Goal: Task Accomplishment & Management: Manage account settings

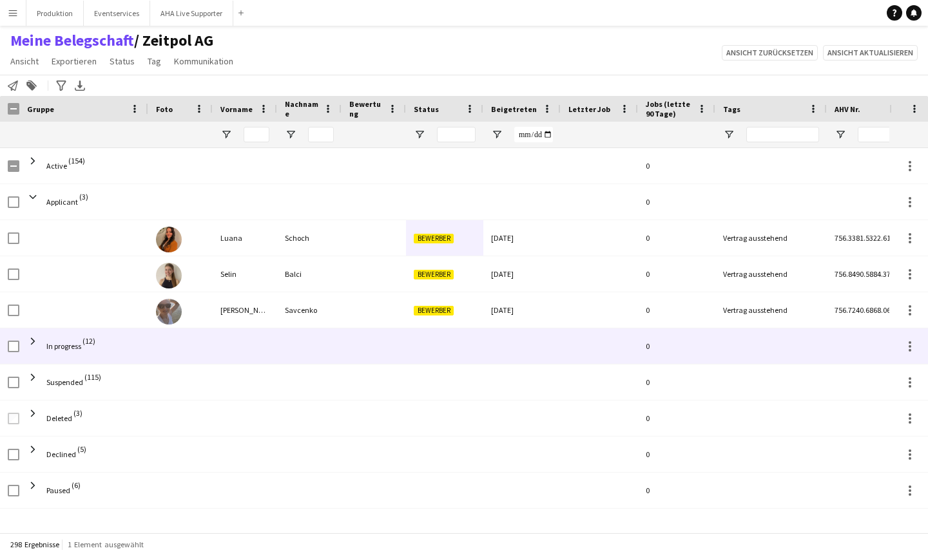
click at [59, 336] on span "In progress" at bounding box center [63, 346] width 35 height 36
click at [73, 347] on span "In progress" at bounding box center [63, 346] width 35 height 10
click at [29, 347] on span at bounding box center [33, 342] width 12 height 12
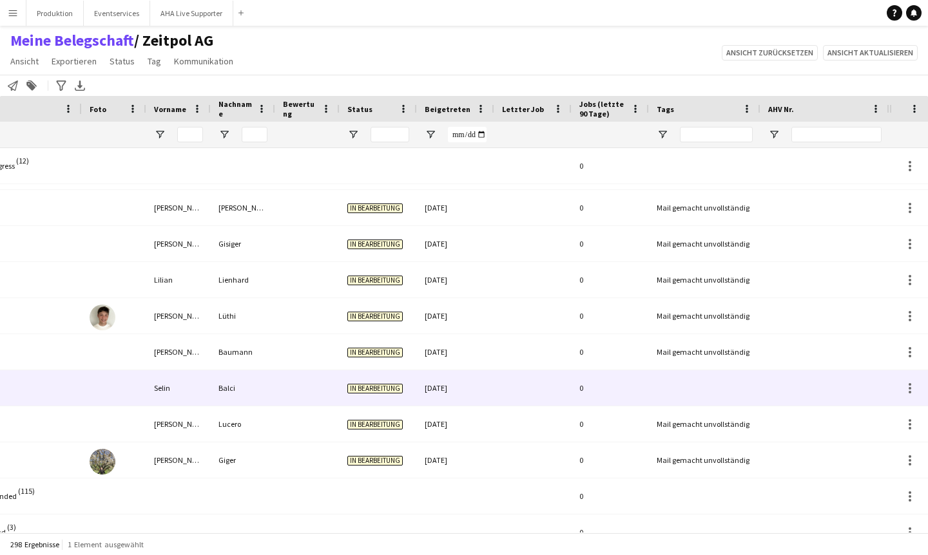
click at [186, 390] on div "Selin" at bounding box center [178, 387] width 64 height 35
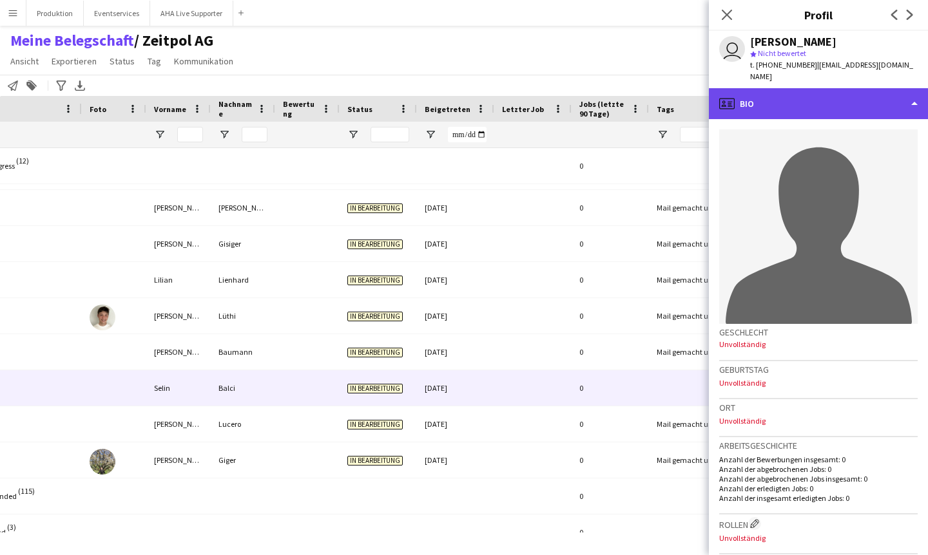
click at [911, 92] on div "profile Bio" at bounding box center [818, 103] width 219 height 31
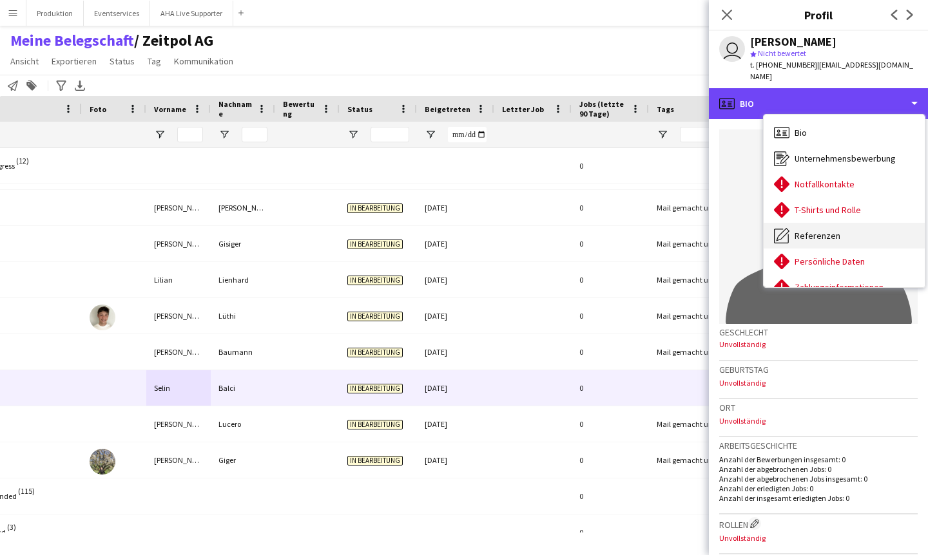
scroll to position [198, 0]
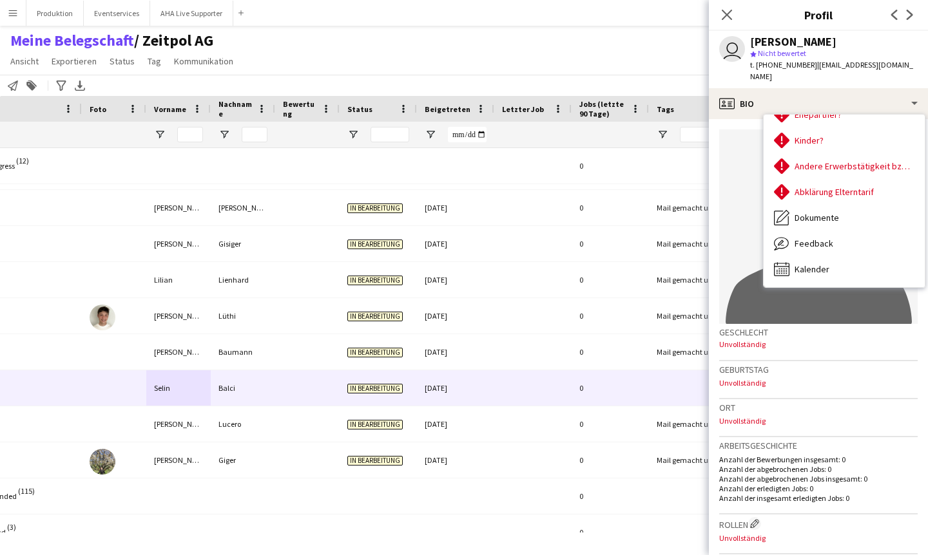
click at [796, 56] on span "Nicht bewertet" at bounding box center [781, 53] width 48 height 10
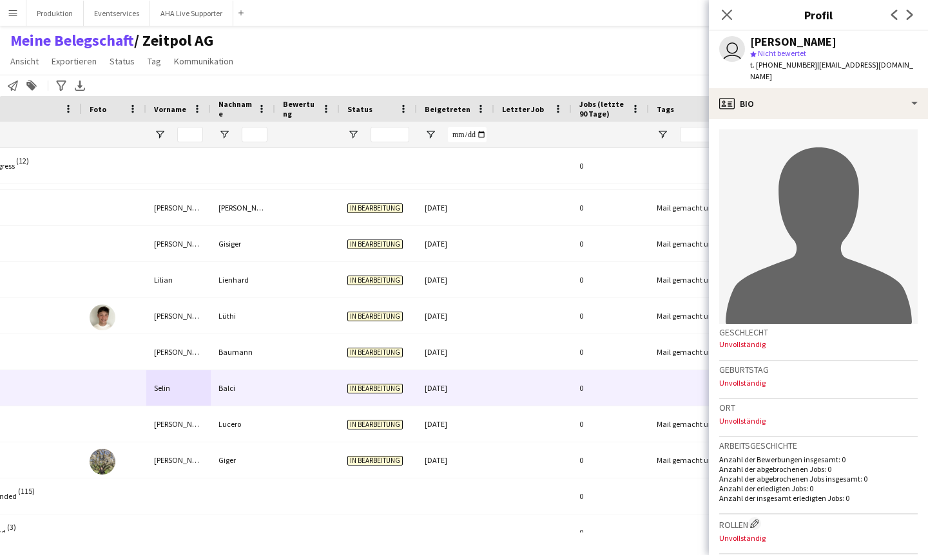
click at [796, 56] on span "Nicht bewertet" at bounding box center [781, 53] width 48 height 10
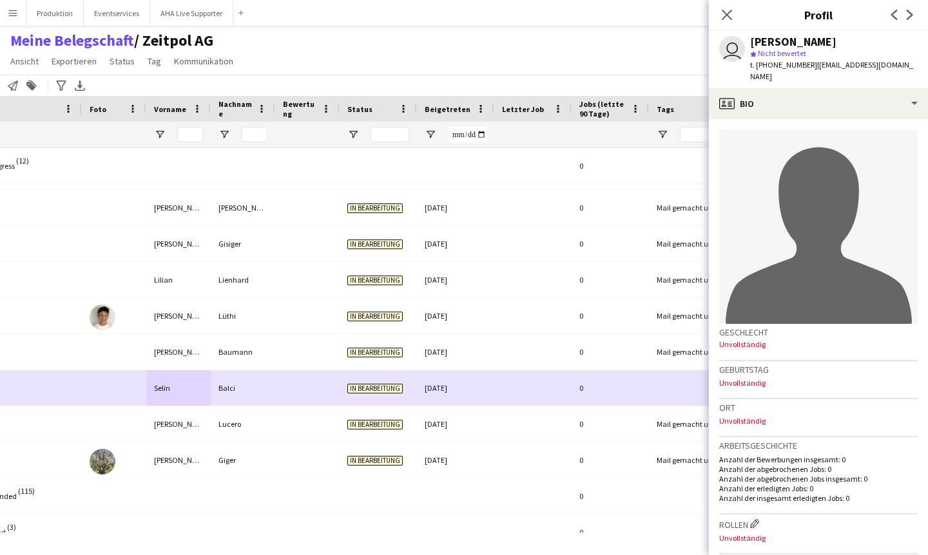
scroll to position [0, 0]
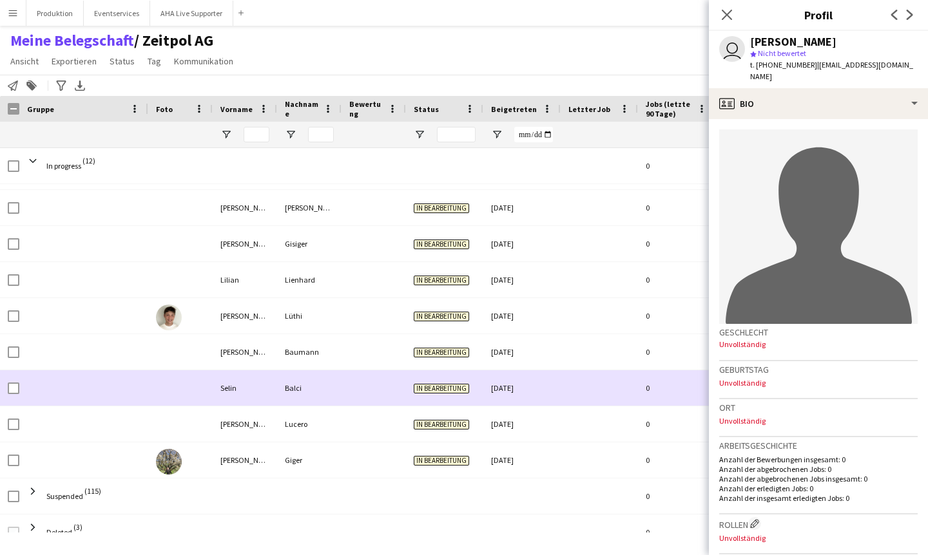
click at [6, 383] on div at bounding box center [9, 387] width 19 height 35
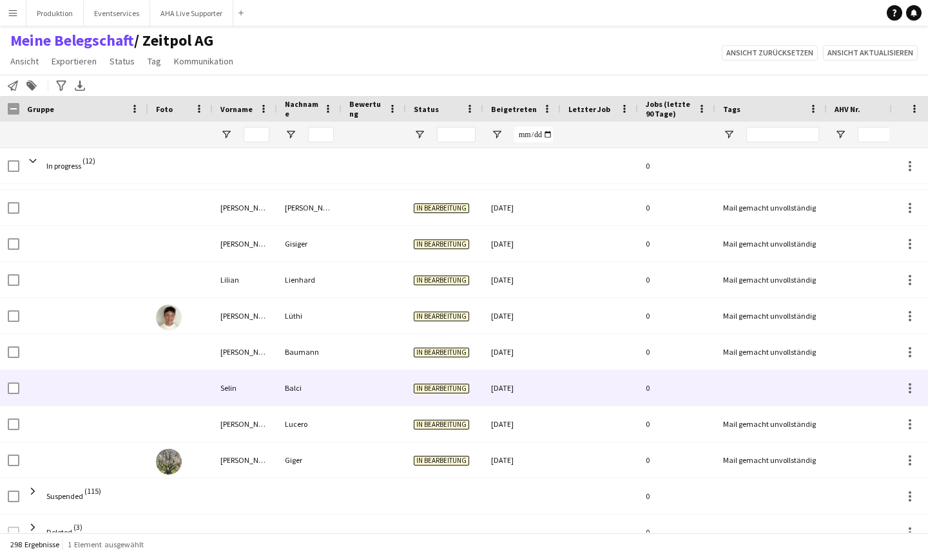
click at [32, 387] on div at bounding box center [83, 387] width 129 height 35
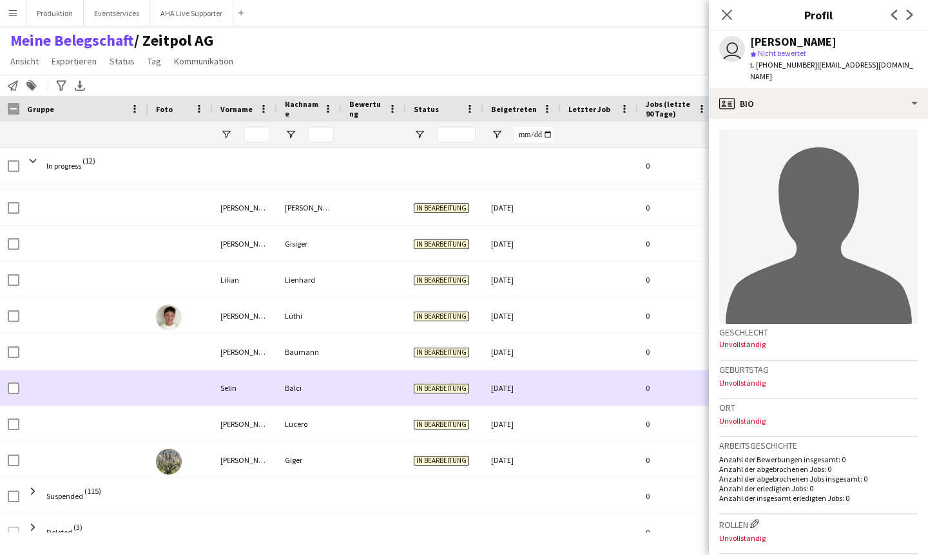
click at [7, 389] on div at bounding box center [9, 387] width 19 height 35
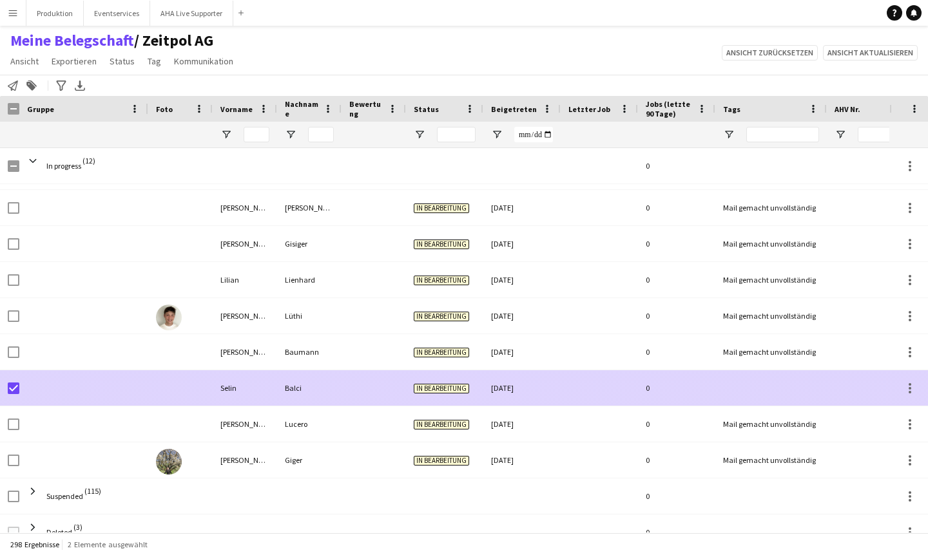
click at [547, 384] on div "[DATE]" at bounding box center [521, 387] width 77 height 35
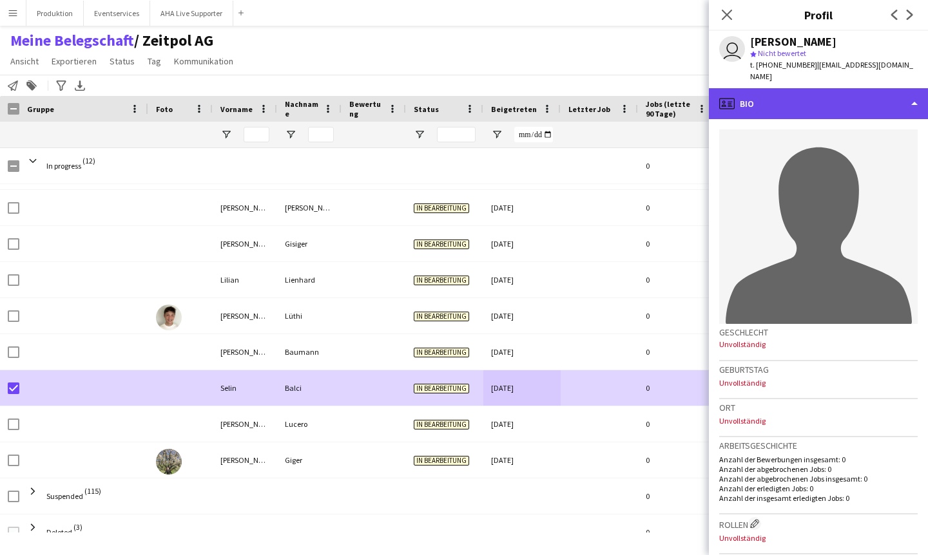
click at [812, 88] on div "profile Bio" at bounding box center [818, 103] width 219 height 31
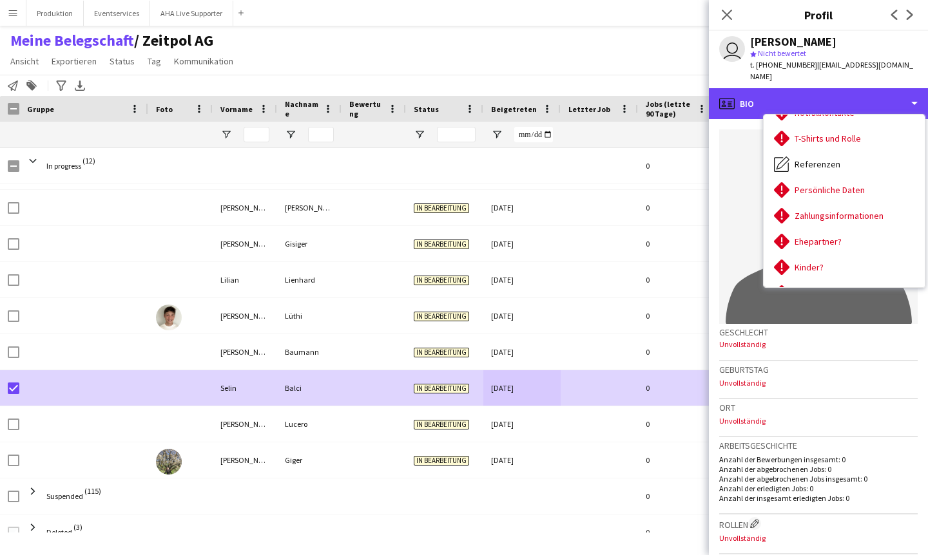
scroll to position [198, 0]
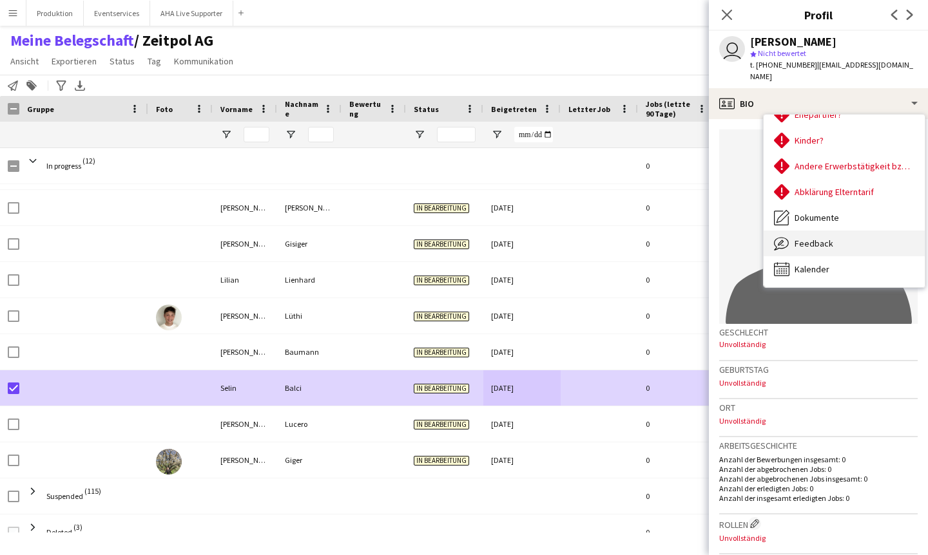
click at [818, 238] on span "Feedback" at bounding box center [813, 244] width 39 height 12
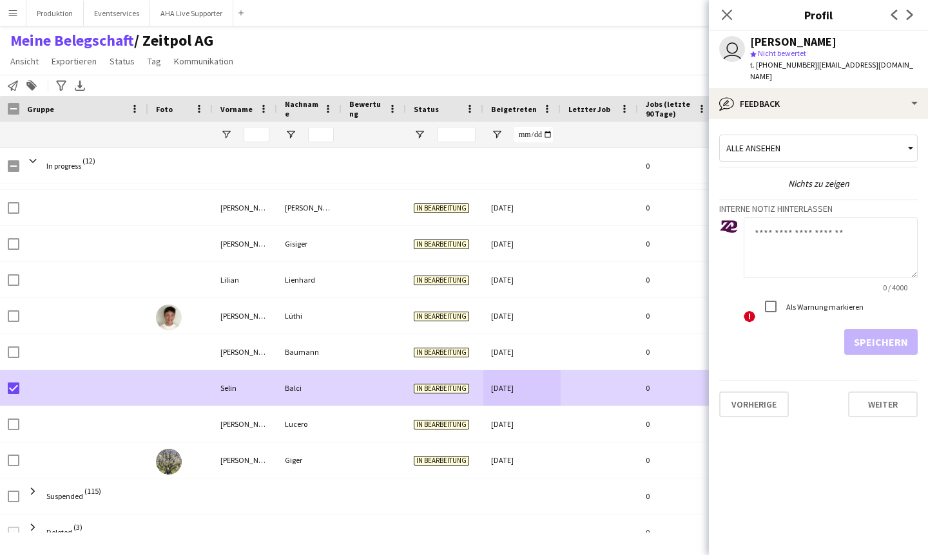
click at [754, 142] on span "Alle ansehen" at bounding box center [753, 148] width 54 height 12
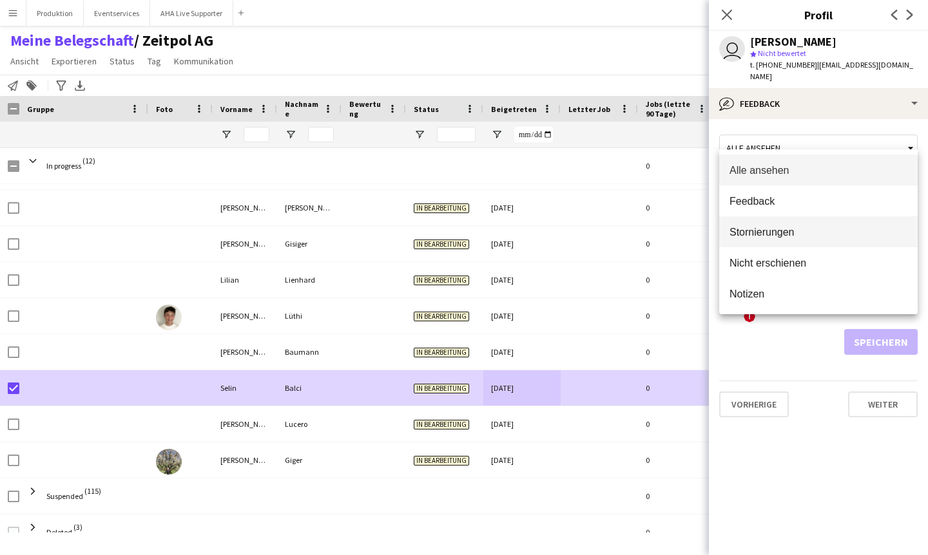
click at [756, 233] on span "Stornierungen" at bounding box center [818, 232] width 178 height 12
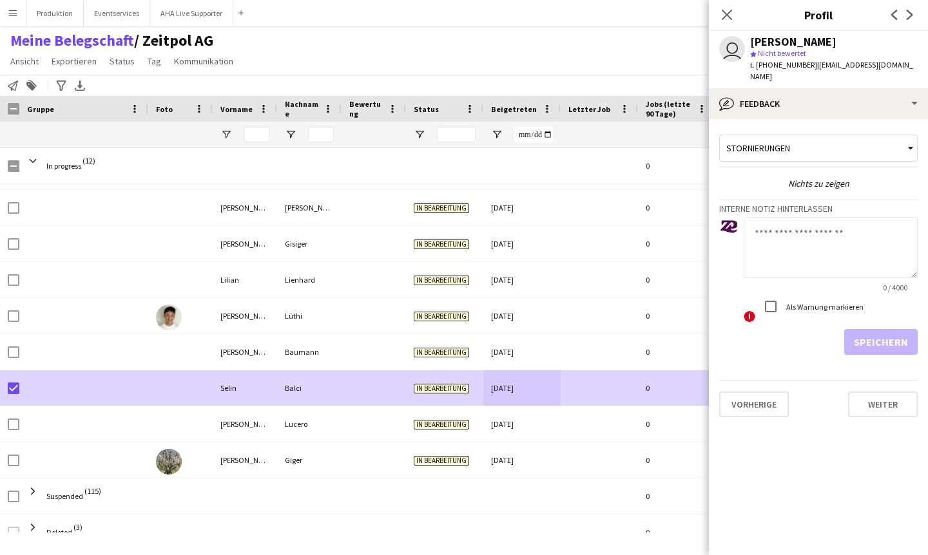
click at [779, 238] on textarea at bounding box center [830, 247] width 174 height 61
type textarea "*"
type textarea "**********"
click at [868, 329] on button "Speichern" at bounding box center [880, 342] width 73 height 26
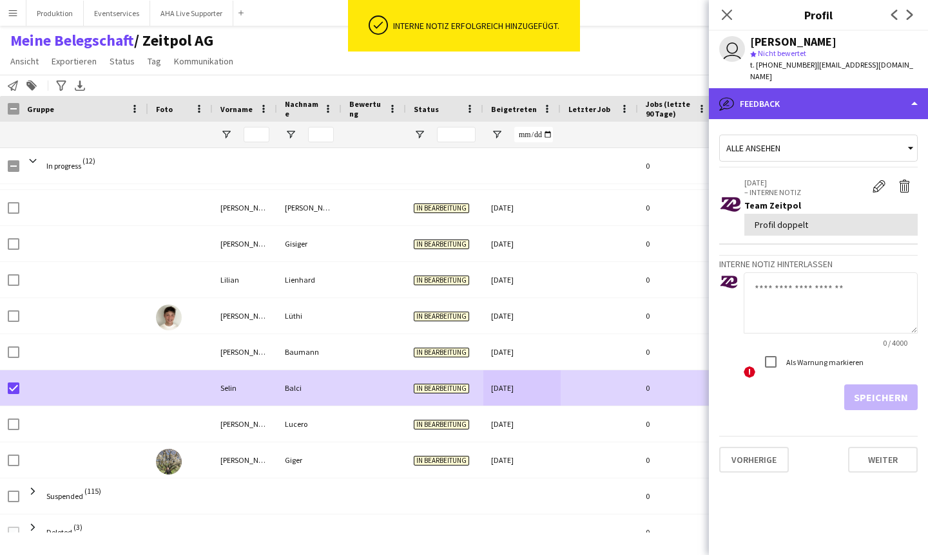
click at [827, 93] on div "bubble-pencil Feedback" at bounding box center [818, 103] width 219 height 31
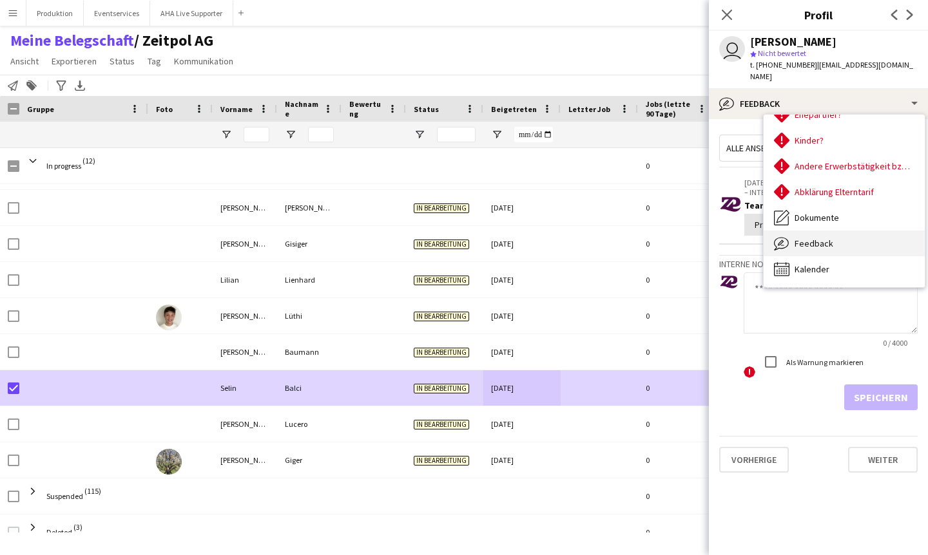
click at [814, 238] on span "Feedback" at bounding box center [813, 244] width 39 height 12
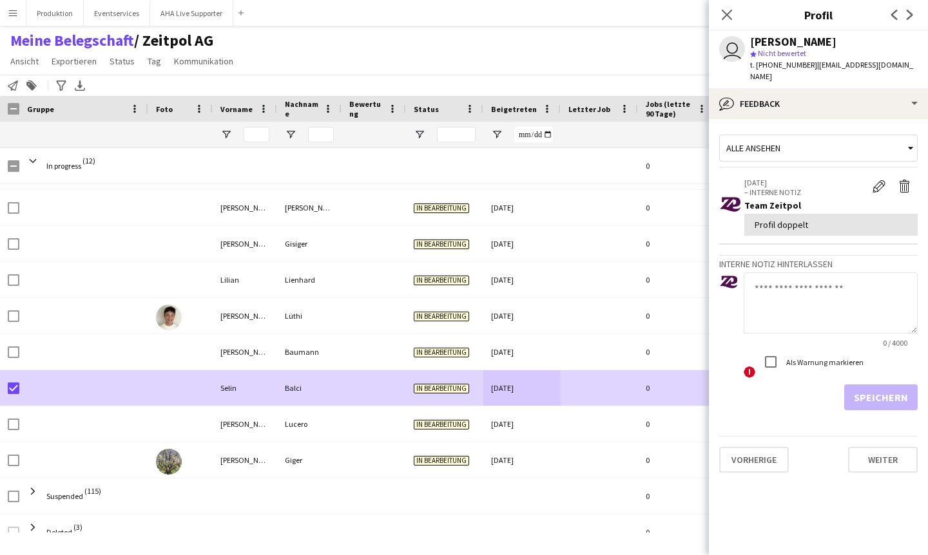
click at [908, 135] on icon at bounding box center [910, 148] width 13 height 26
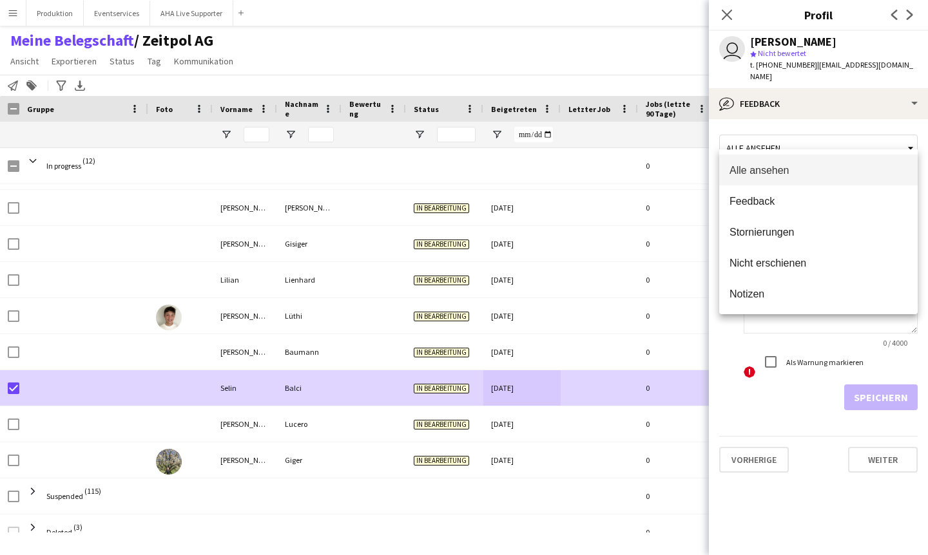
click at [868, 83] on div at bounding box center [464, 277] width 928 height 555
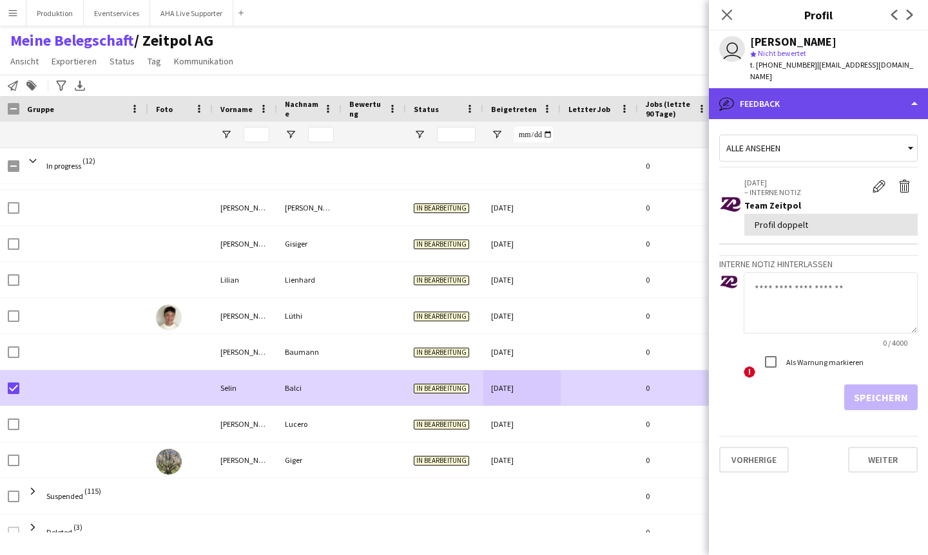
click at [916, 92] on div "bubble-pencil Feedback" at bounding box center [818, 103] width 219 height 31
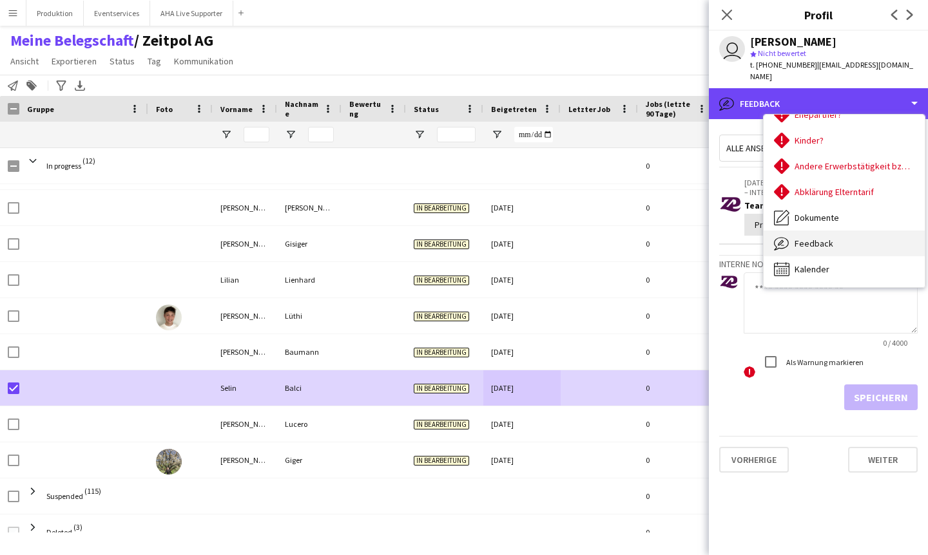
scroll to position [0, 0]
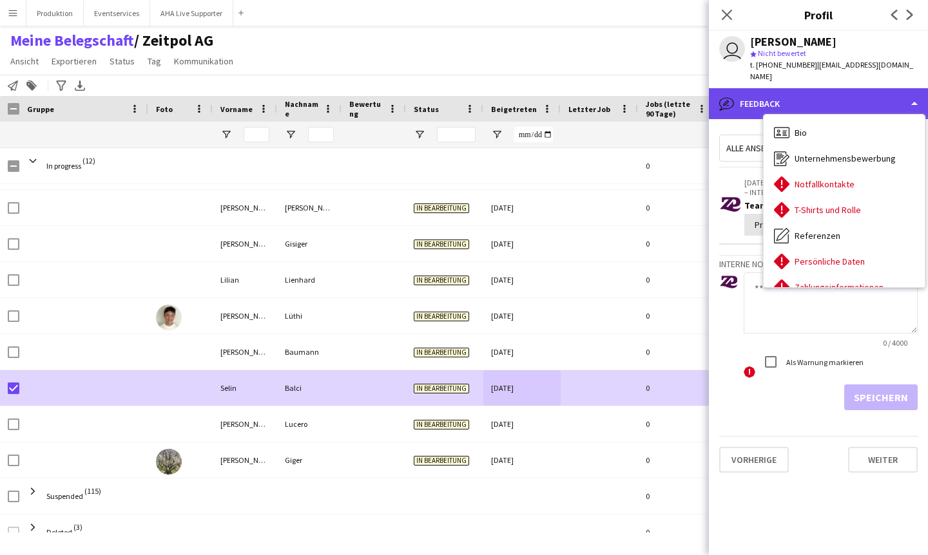
click at [766, 88] on div "bubble-pencil Feedback" at bounding box center [818, 103] width 219 height 31
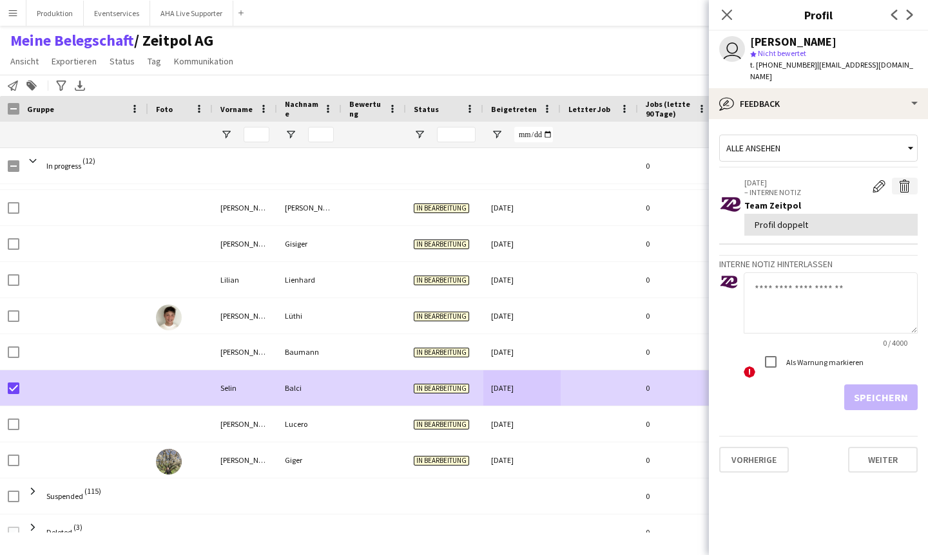
click at [909, 180] on app-icon "Interne Notiz löschen" at bounding box center [904, 186] width 13 height 13
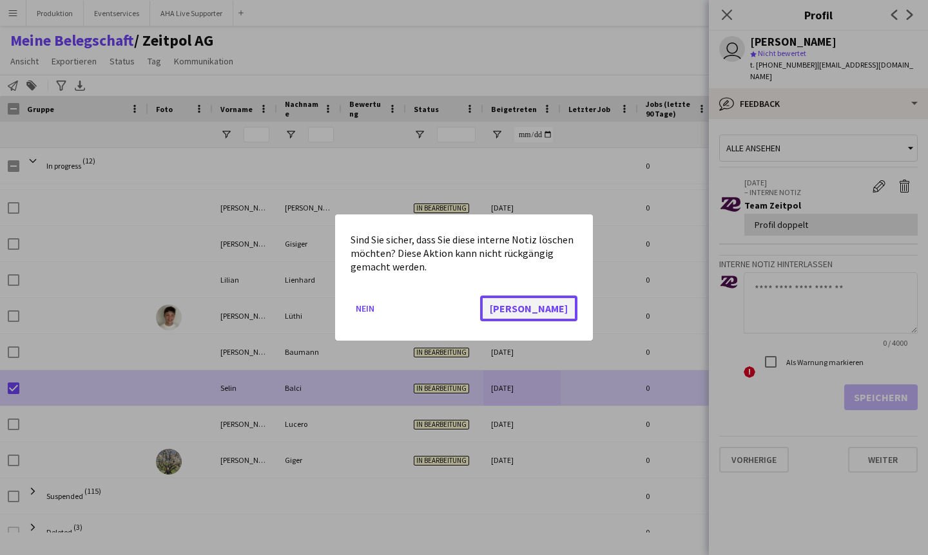
click at [563, 311] on button "[PERSON_NAME]" at bounding box center [528, 309] width 97 height 26
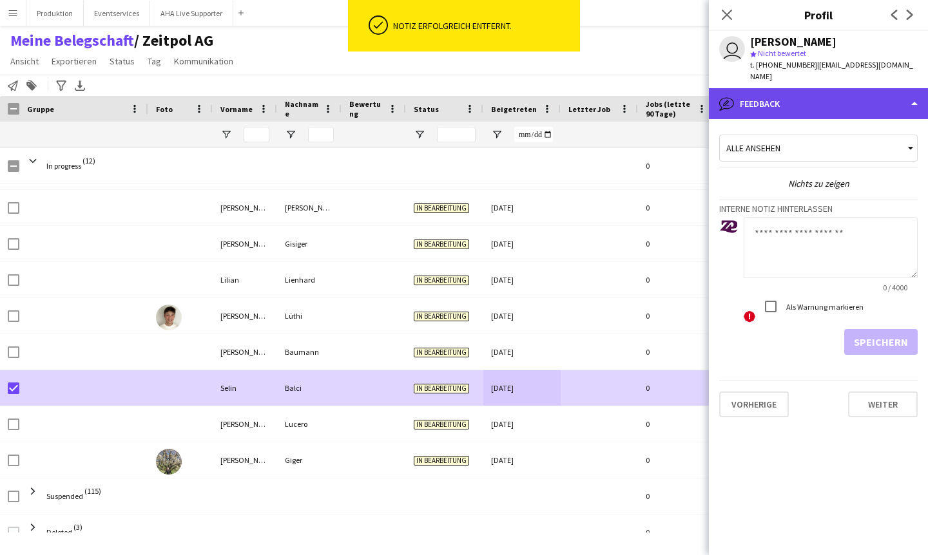
click at [917, 91] on div "bubble-pencil Feedback" at bounding box center [818, 103] width 219 height 31
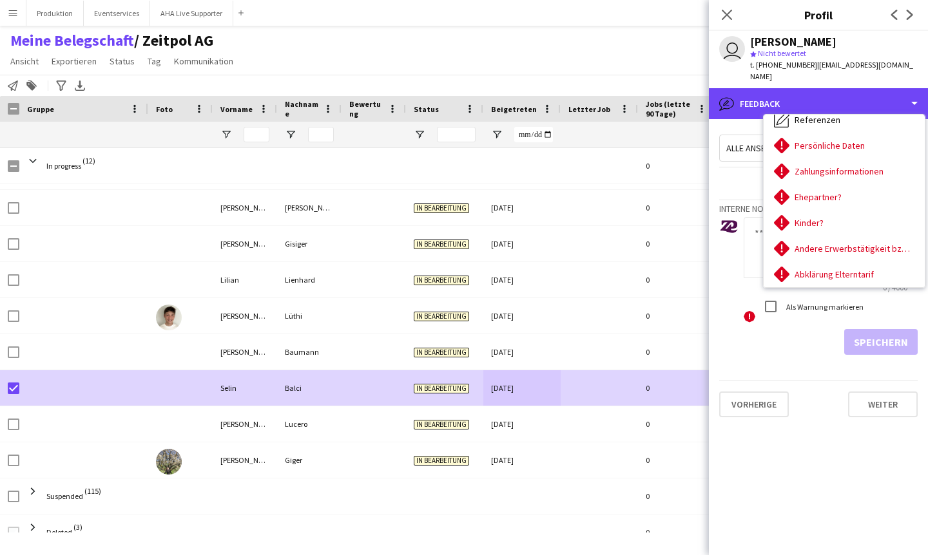
scroll to position [198, 0]
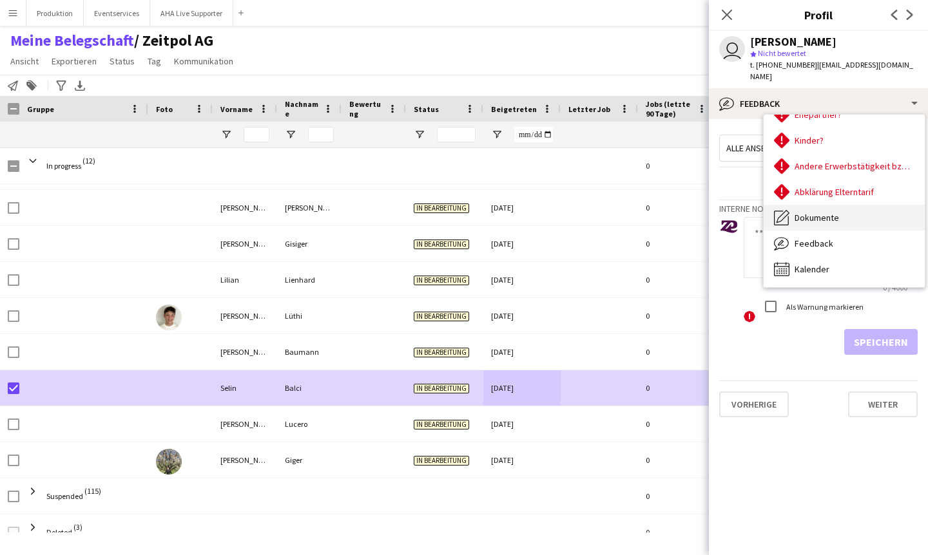
click at [809, 212] on span "Dokumente" at bounding box center [816, 218] width 44 height 12
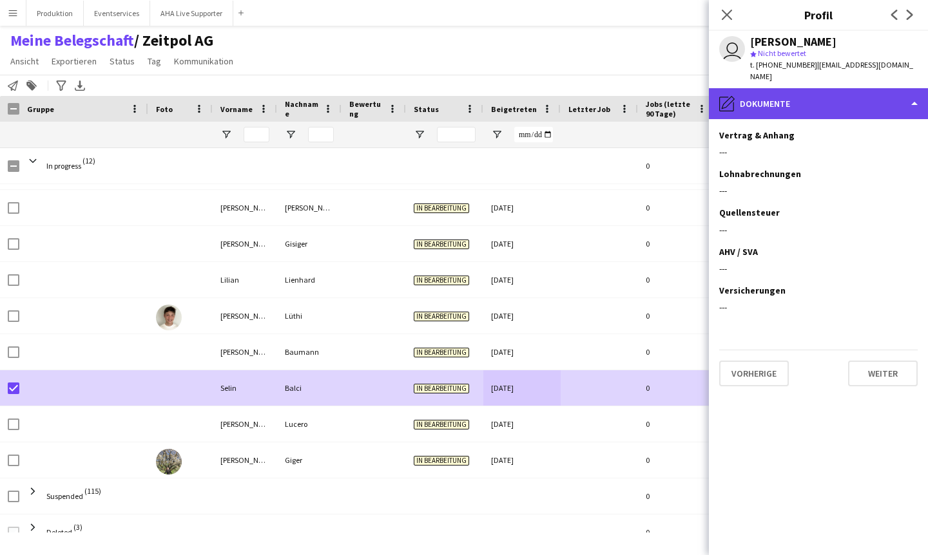
click at [856, 94] on div "pencil4 Dokumente" at bounding box center [818, 103] width 219 height 31
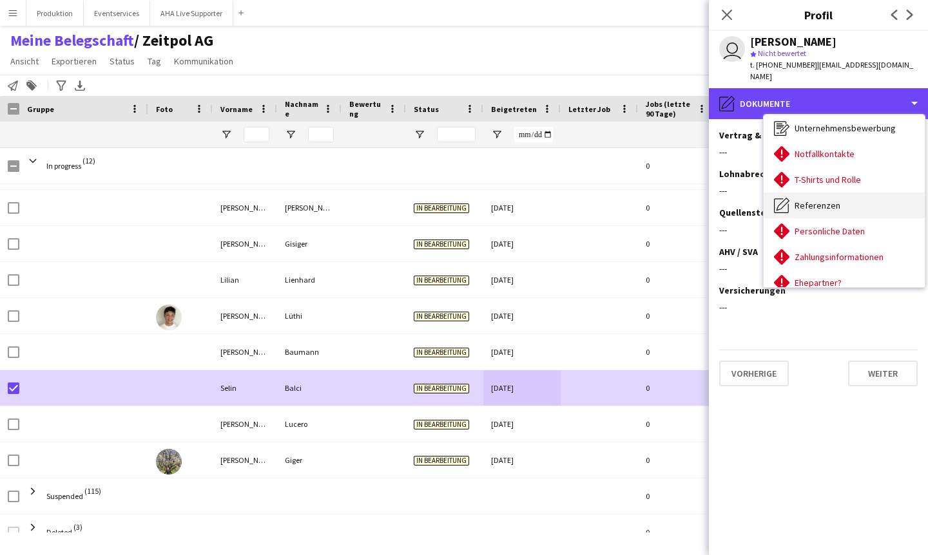
scroll to position [33, 0]
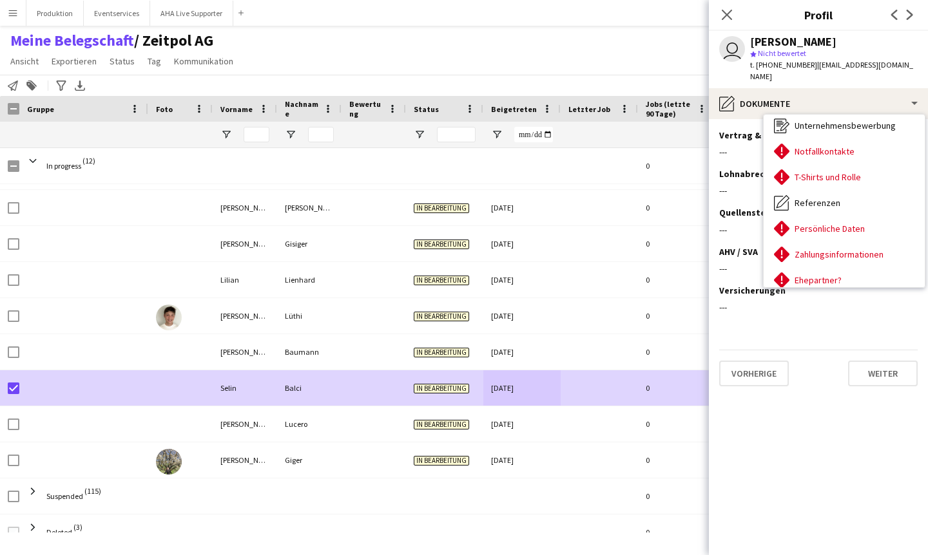
click at [880, 53] on div "star Nicht bewertet" at bounding box center [833, 54] width 167 height 12
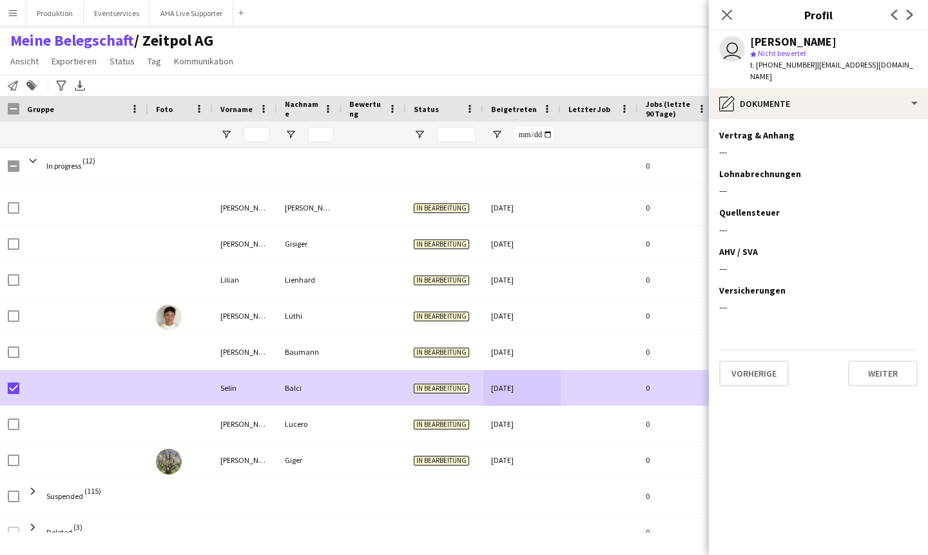
click at [880, 53] on div "star Nicht bewertet" at bounding box center [833, 54] width 167 height 12
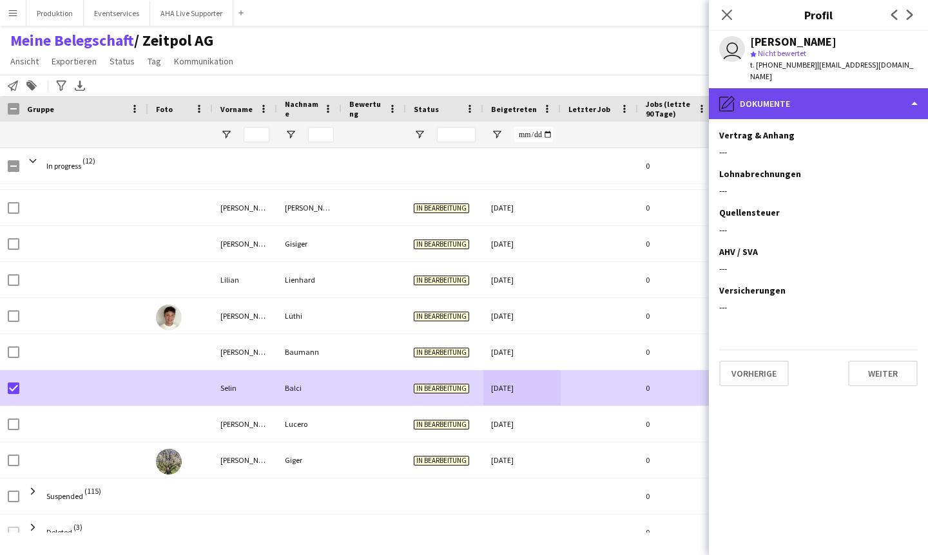
click at [917, 91] on div "pencil4 Dokumente" at bounding box center [818, 103] width 219 height 31
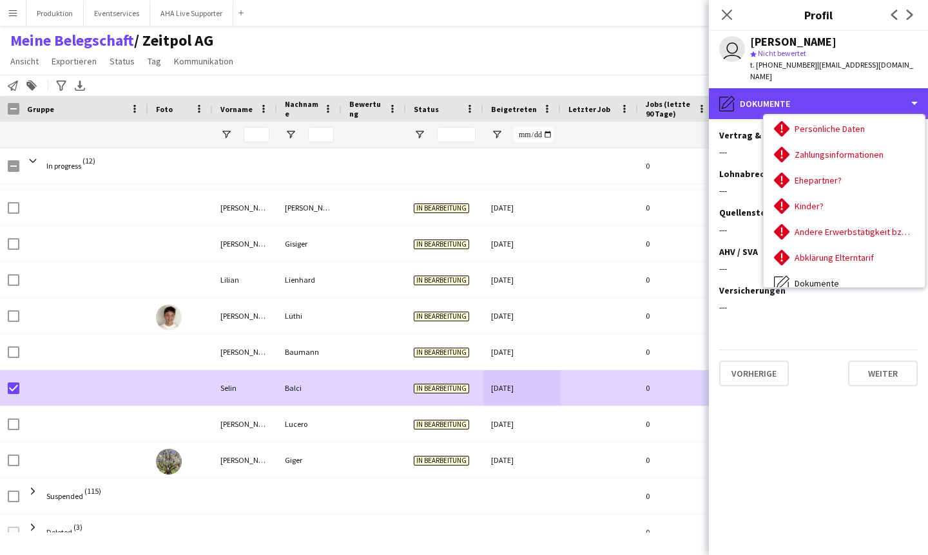
scroll to position [198, 0]
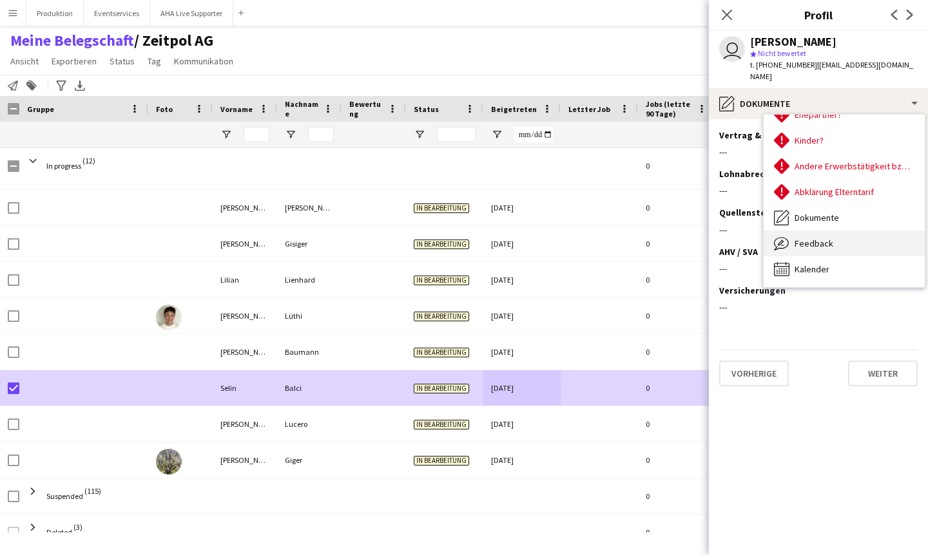
click at [779, 236] on icon "Feedback" at bounding box center [781, 243] width 15 height 15
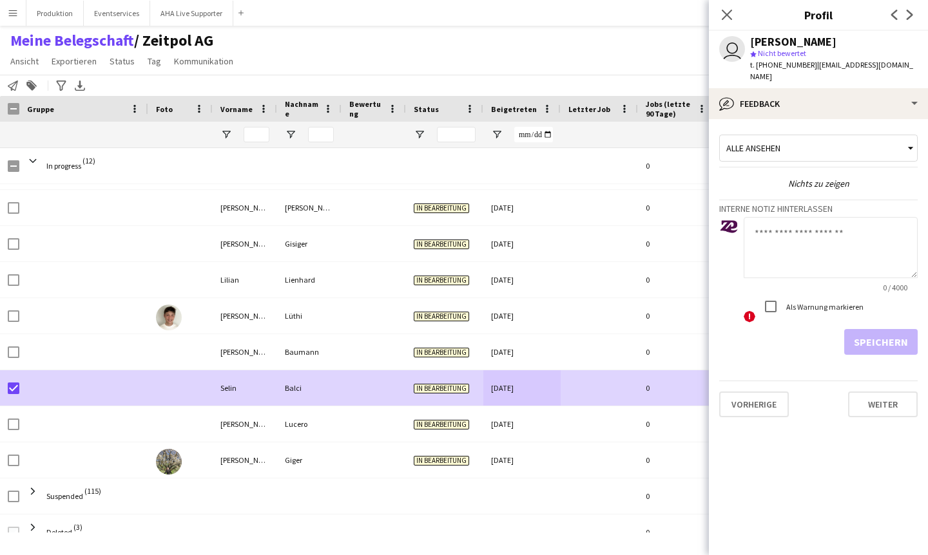
click at [878, 141] on div "Alle ansehen" at bounding box center [811, 148] width 184 height 24
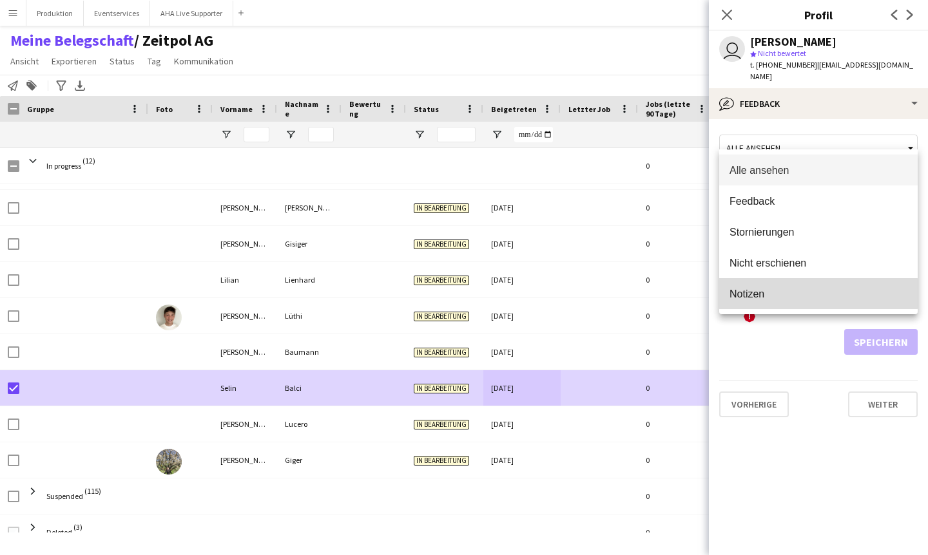
click at [745, 294] on span "Notizen" at bounding box center [818, 294] width 178 height 12
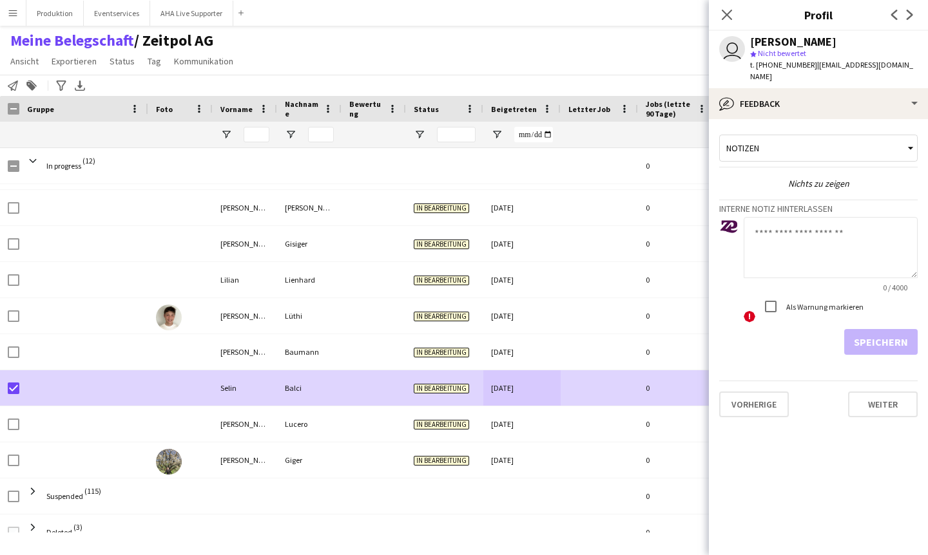
click at [750, 142] on span "Notizen" at bounding box center [742, 148] width 33 height 12
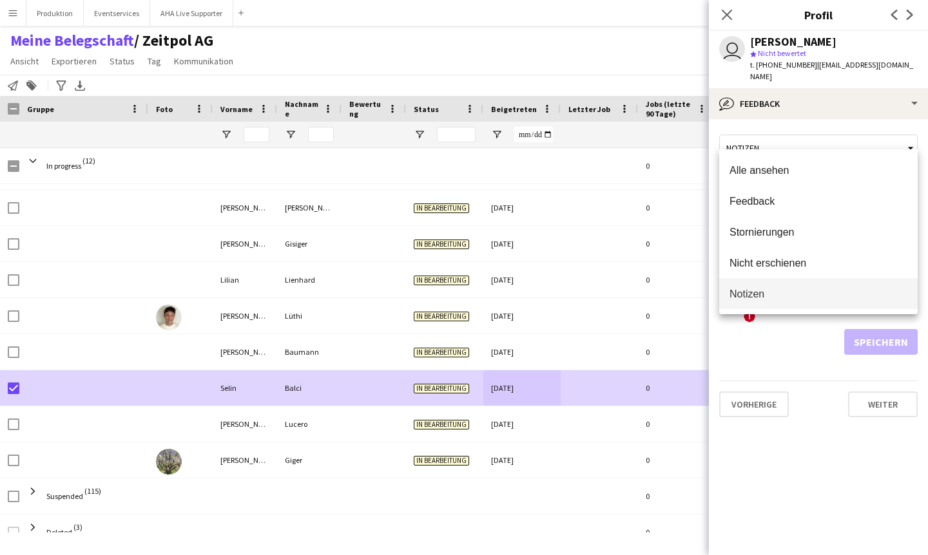
click at [566, 394] on div at bounding box center [464, 277] width 928 height 555
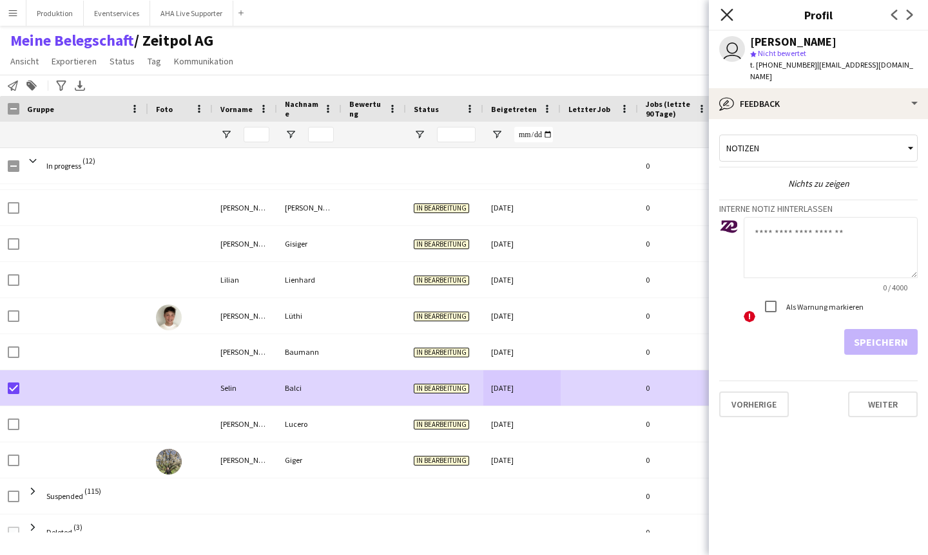
click at [731, 12] on icon "Pop-in schließen" at bounding box center [726, 14] width 12 height 12
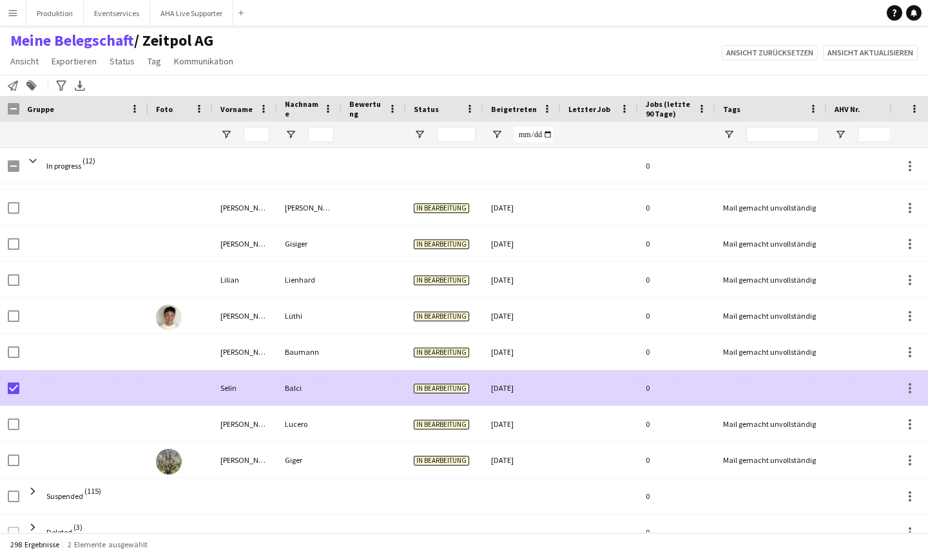
click at [284, 394] on div "Balci" at bounding box center [309, 387] width 64 height 35
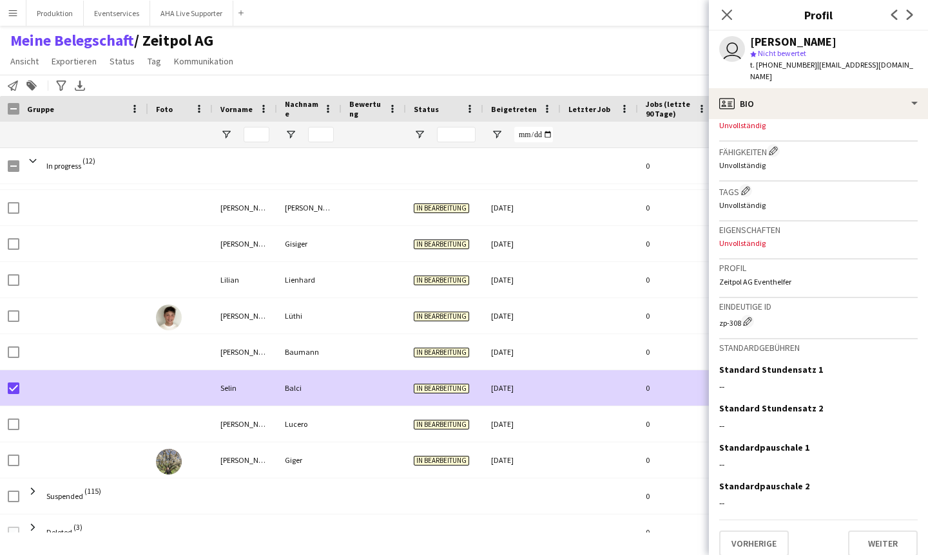
scroll to position [0, 0]
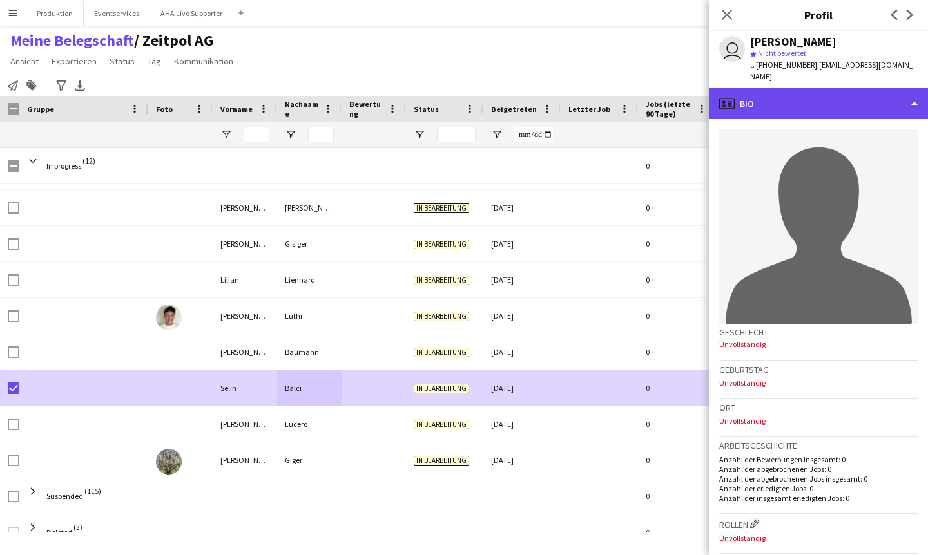
click at [911, 97] on div "profile Bio" at bounding box center [818, 103] width 219 height 31
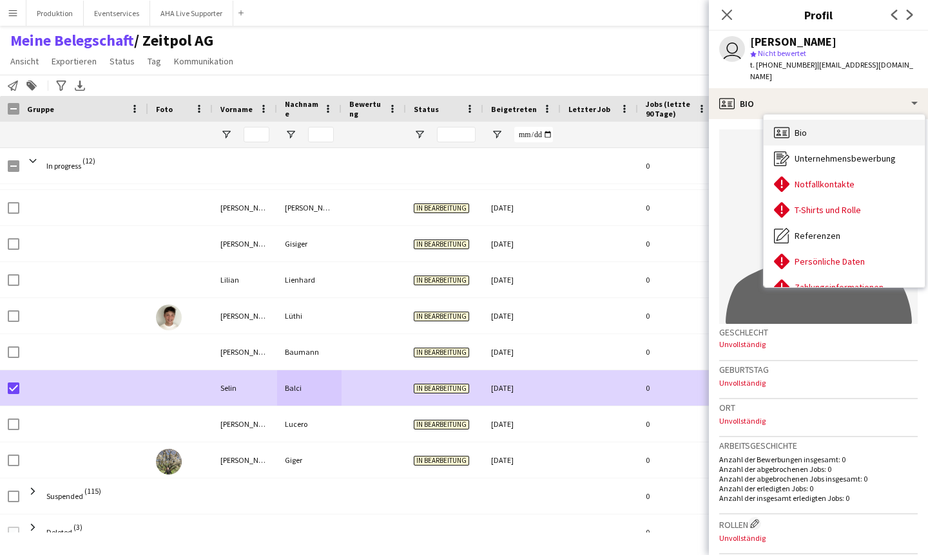
click at [797, 127] on span "Bio" at bounding box center [800, 133] width 12 height 12
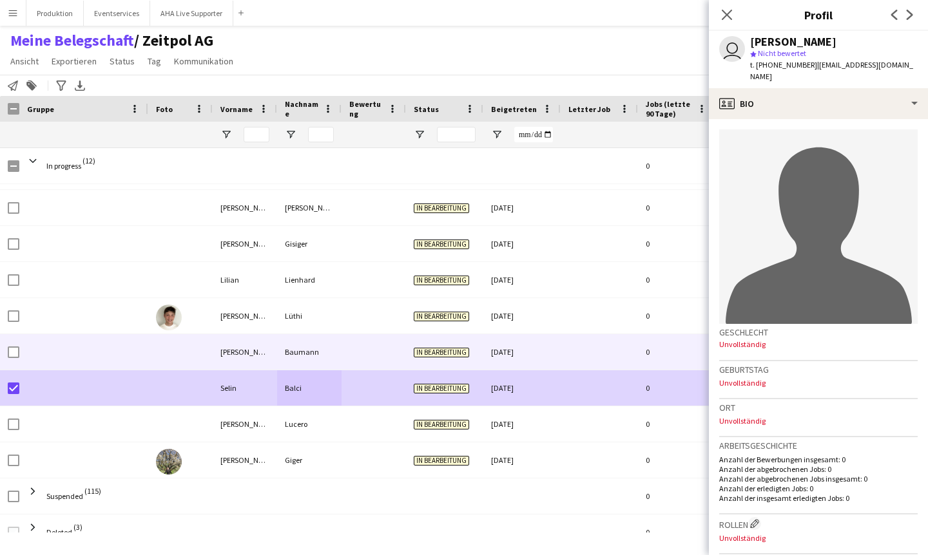
scroll to position [0, 1]
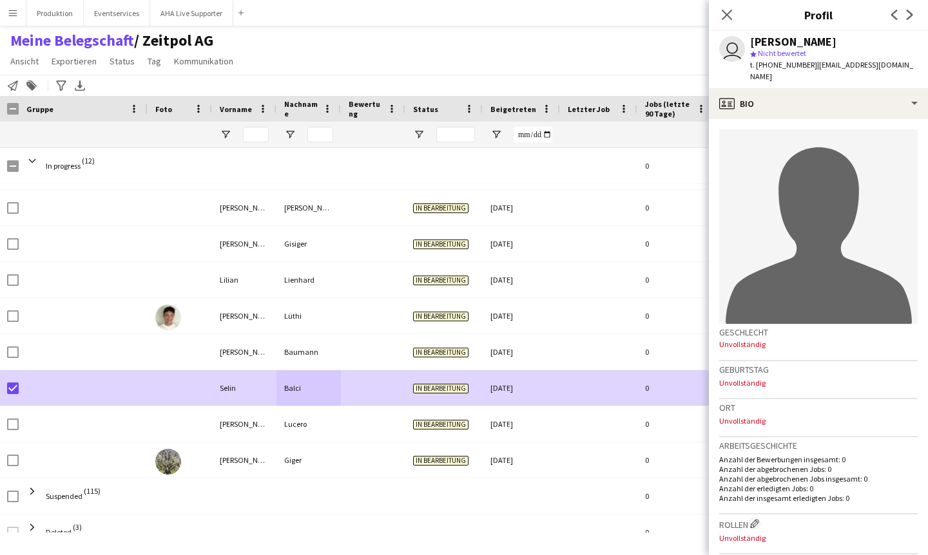
click at [14, 24] on button "Menü" at bounding box center [13, 13] width 26 height 26
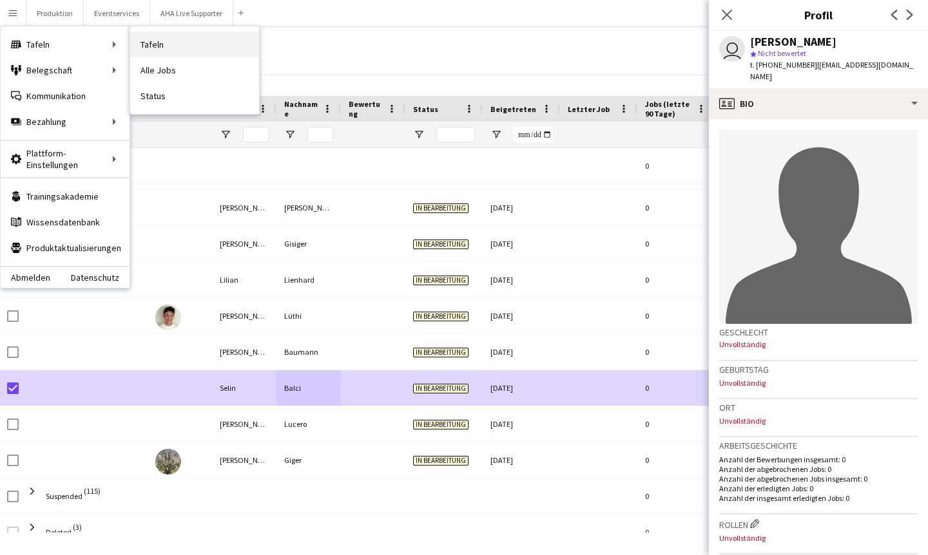
click at [154, 45] on link "Tafeln" at bounding box center [194, 45] width 129 height 26
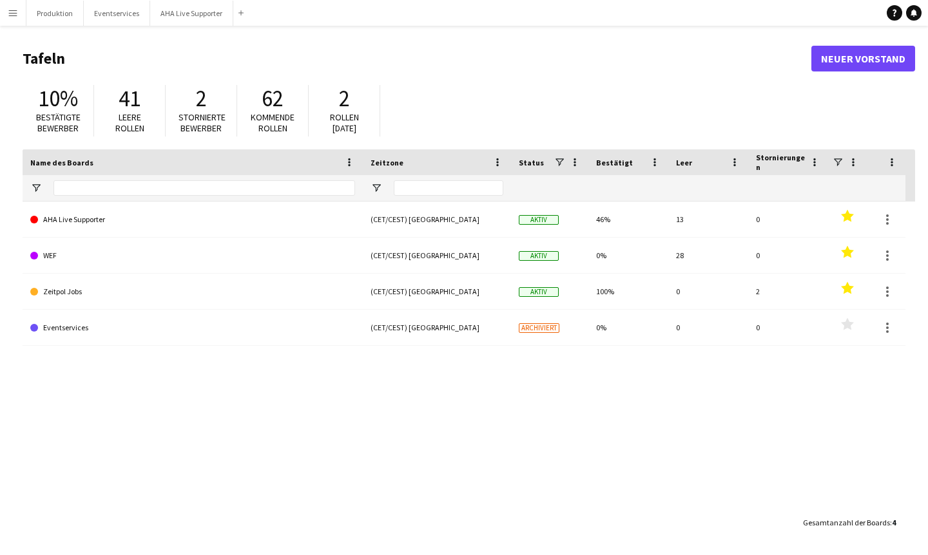
click at [12, 14] on app-icon "Menü" at bounding box center [13, 13] width 10 height 10
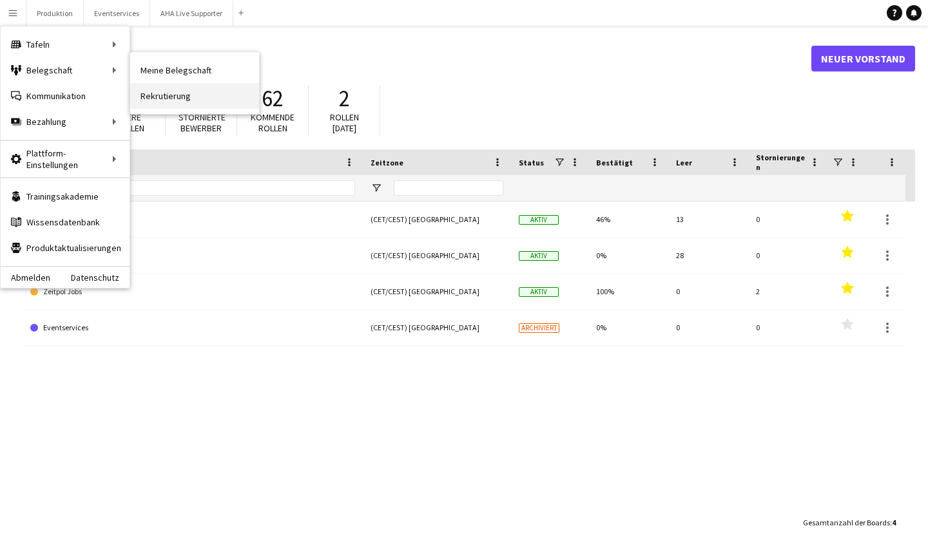
click at [157, 95] on link "Rekrutierung" at bounding box center [194, 96] width 129 height 26
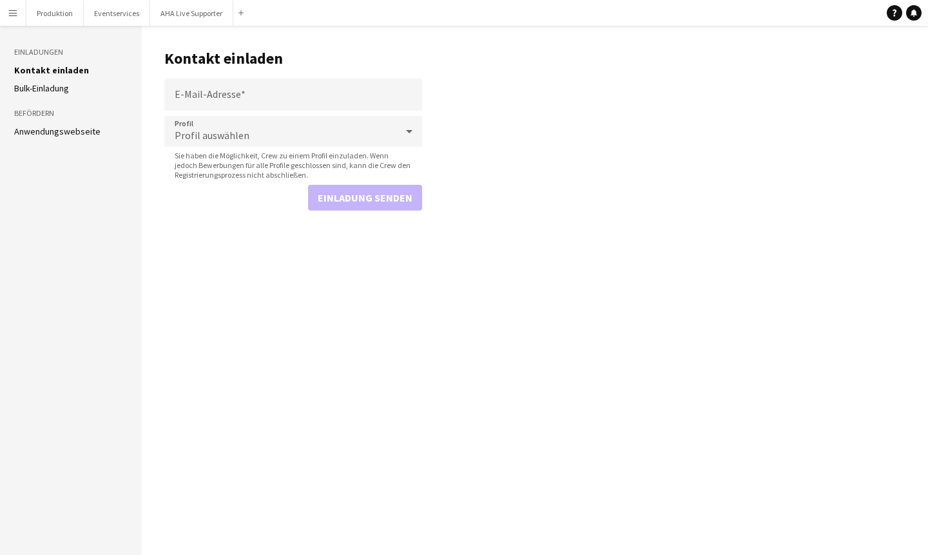
click at [222, 134] on span "Profil auswählen" at bounding box center [212, 135] width 75 height 13
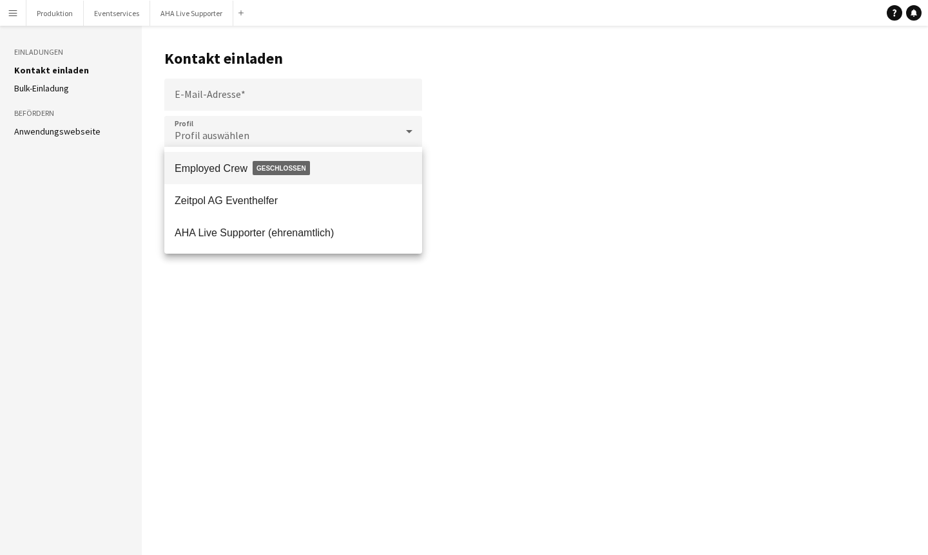
click at [12, 6] on div at bounding box center [464, 277] width 928 height 555
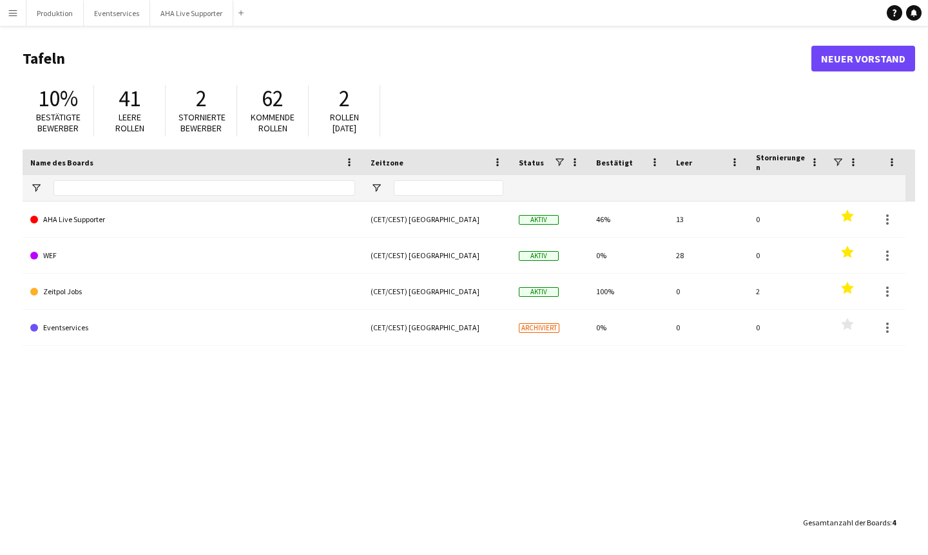
click at [15, 15] on app-icon "Menü" at bounding box center [13, 13] width 10 height 10
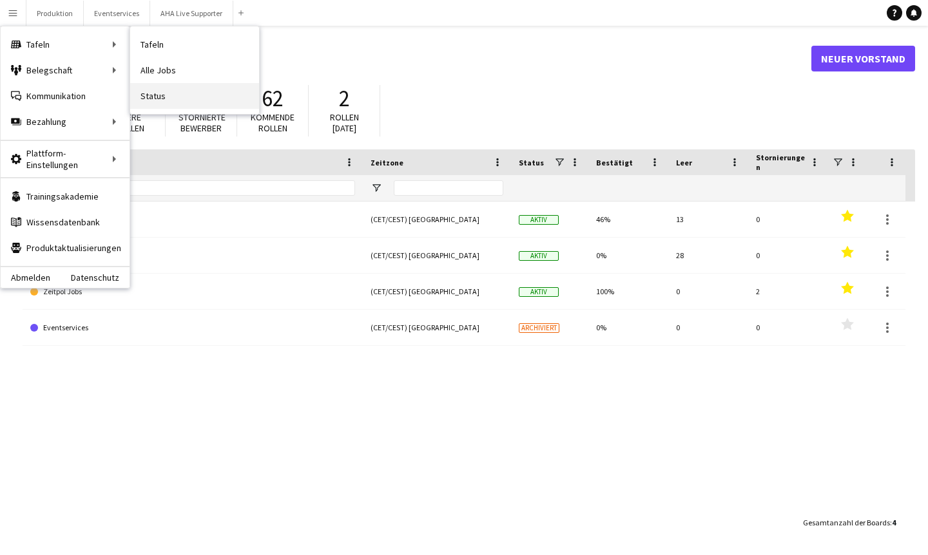
click at [150, 88] on link "Status" at bounding box center [194, 96] width 129 height 26
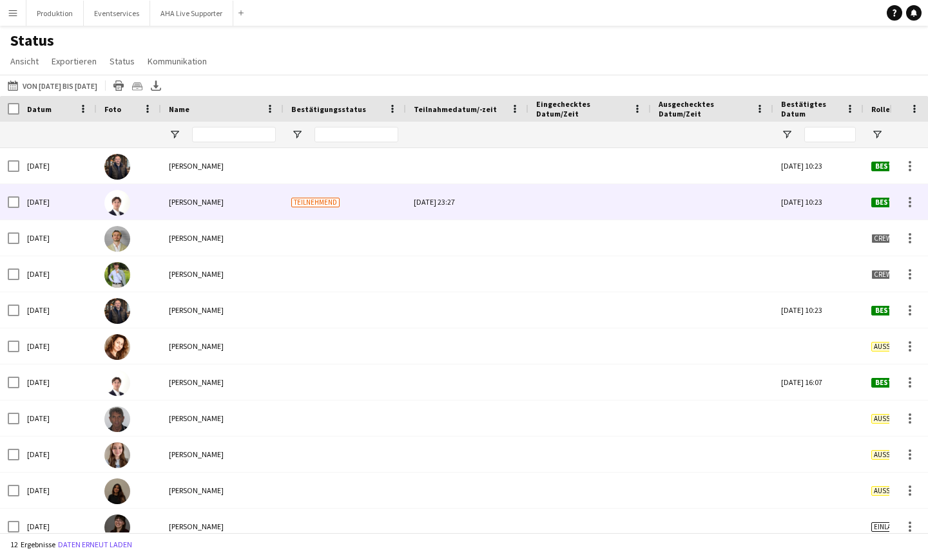
click at [325, 192] on div "Teilnehmend" at bounding box center [344, 201] width 122 height 35
click at [325, 205] on span "Teilnehmend" at bounding box center [315, 203] width 48 height 10
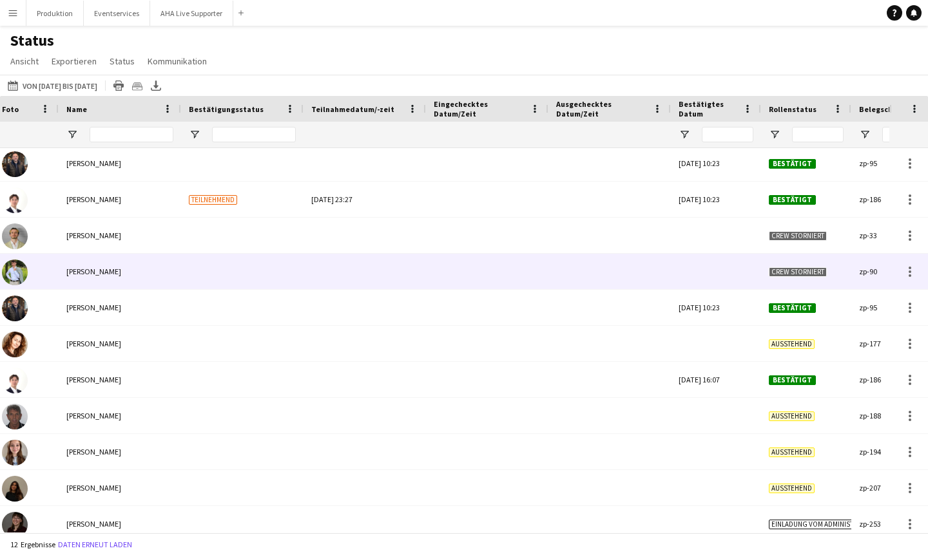
scroll to position [4, 0]
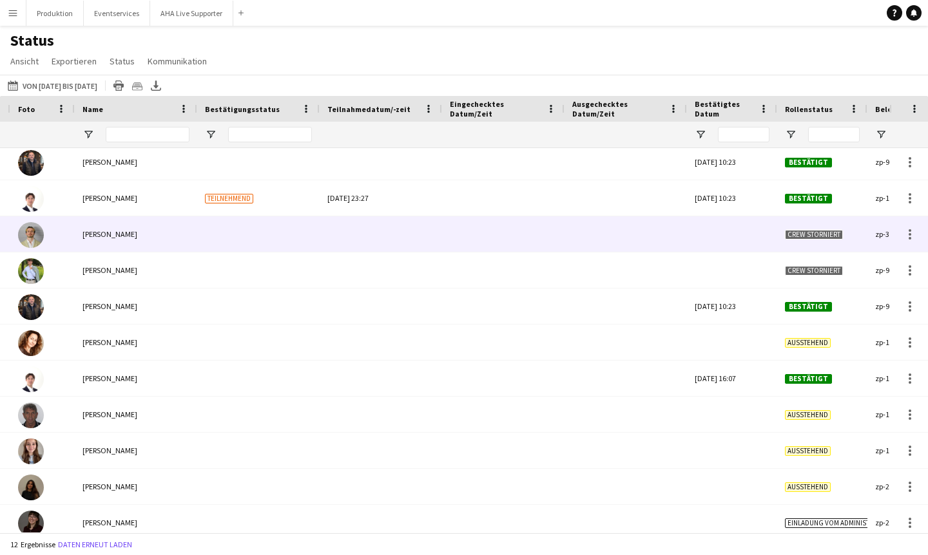
click at [824, 234] on span "Crew storniert" at bounding box center [814, 235] width 58 height 10
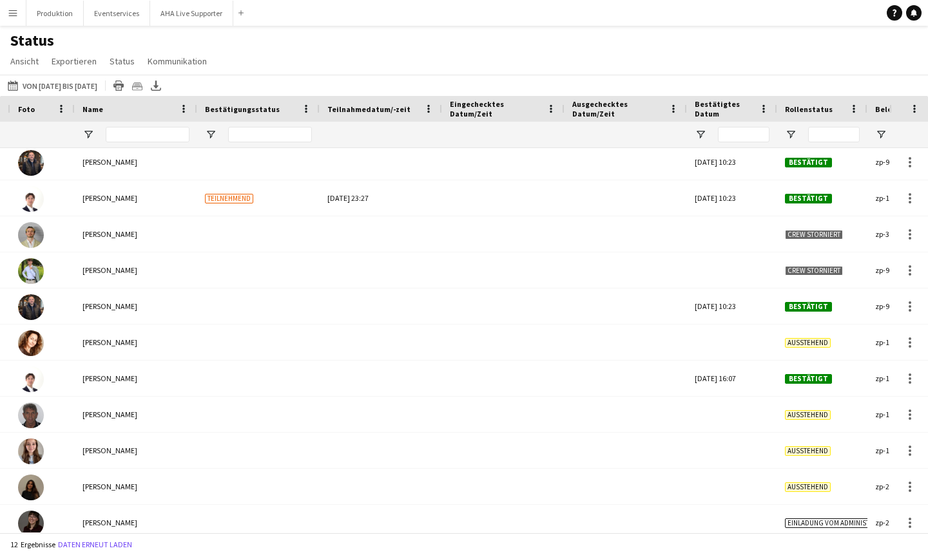
click at [12, 14] on app-icon "Menü" at bounding box center [13, 13] width 10 height 10
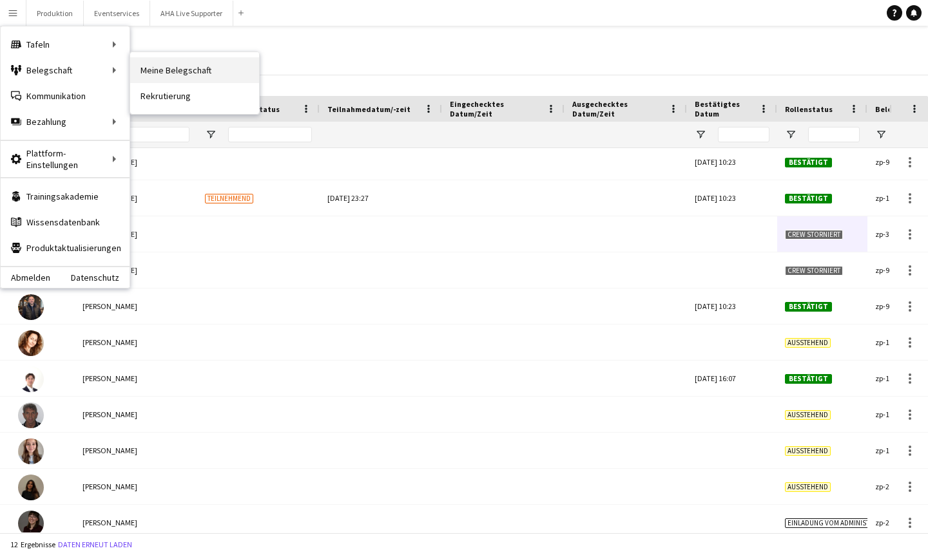
click at [184, 65] on link "Meine Belegschaft" at bounding box center [194, 70] width 129 height 26
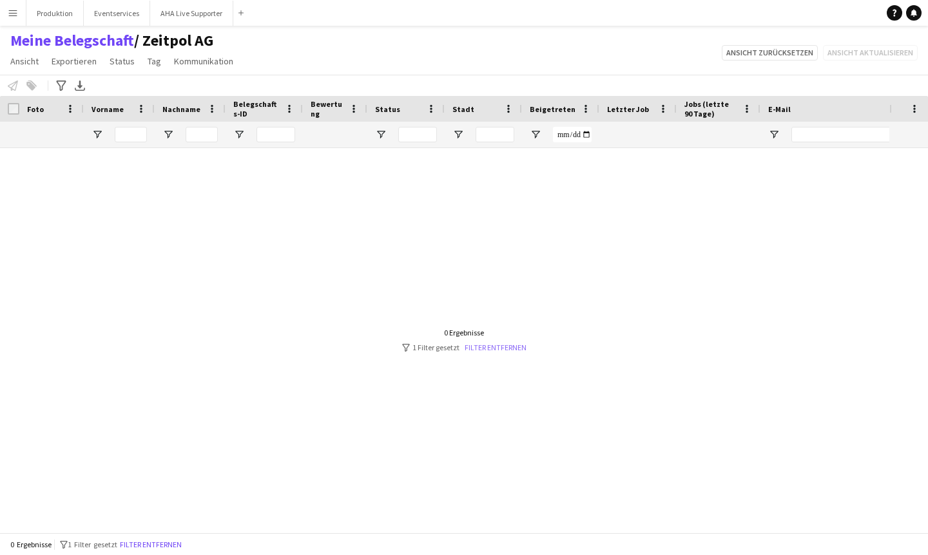
click at [519, 345] on link "Filter entfernen" at bounding box center [495, 348] width 62 height 10
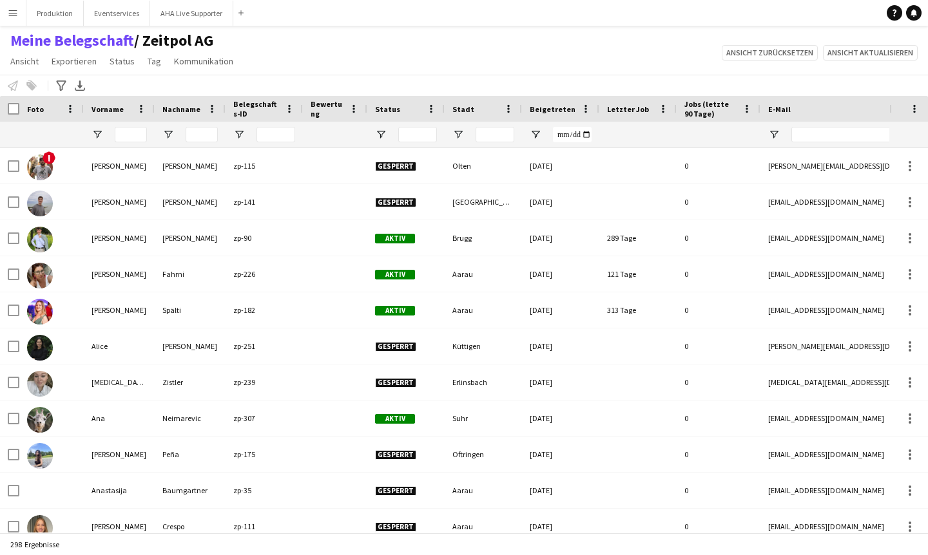
click at [4, 16] on button "Menü" at bounding box center [13, 13] width 26 height 26
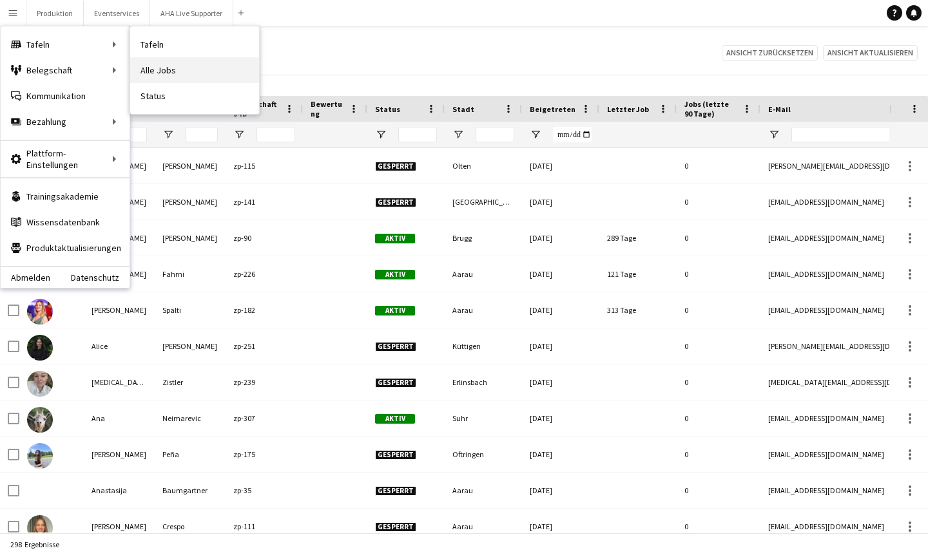
click at [154, 73] on link "Alle Jobs" at bounding box center [194, 70] width 129 height 26
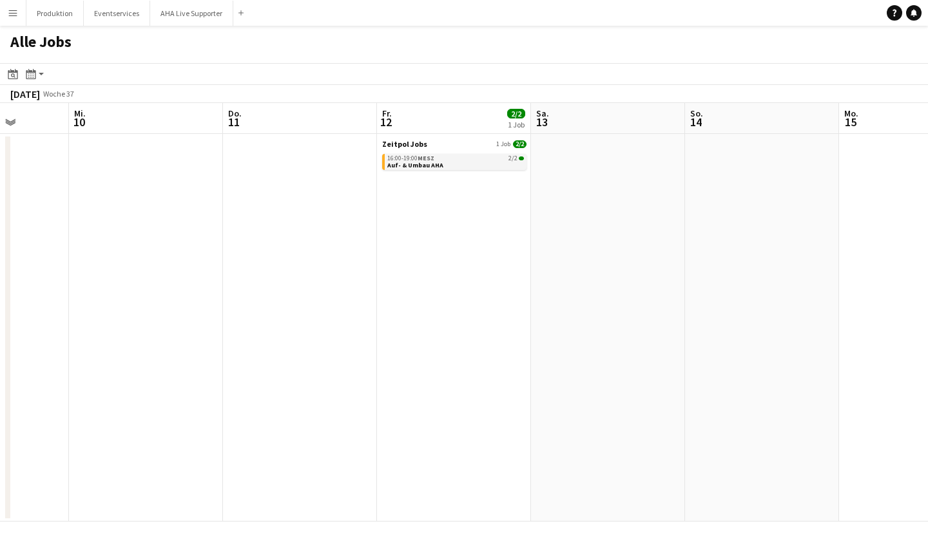
click at [424, 166] on span "Auf- & Umbau AHA" at bounding box center [415, 165] width 56 height 8
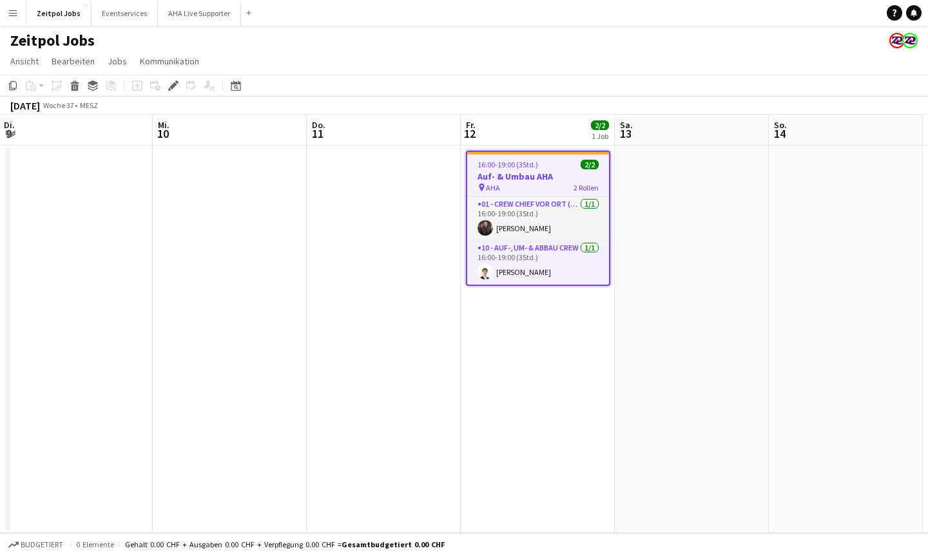
scroll to position [0, 265]
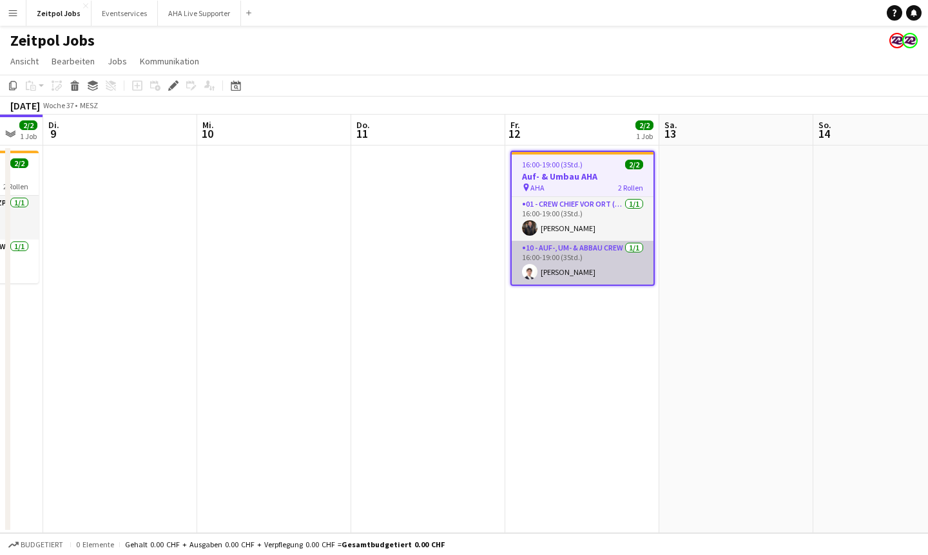
click at [559, 268] on app-card-role "10 - Auf-, Um- & Abbau Crew 1/1 16:00-19:00 (3Std.) Benjamin Brändli" at bounding box center [582, 263] width 142 height 44
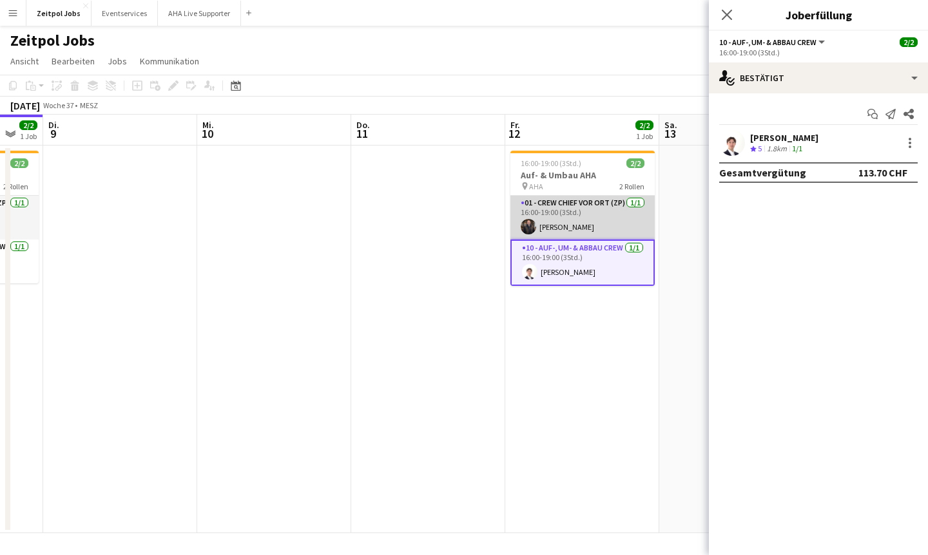
click at [576, 214] on app-card-role "01 - Crew Chief vor Ort (ZP) 1/1 16:00-19:00 (3Std.) Holger Schwede" at bounding box center [582, 218] width 144 height 44
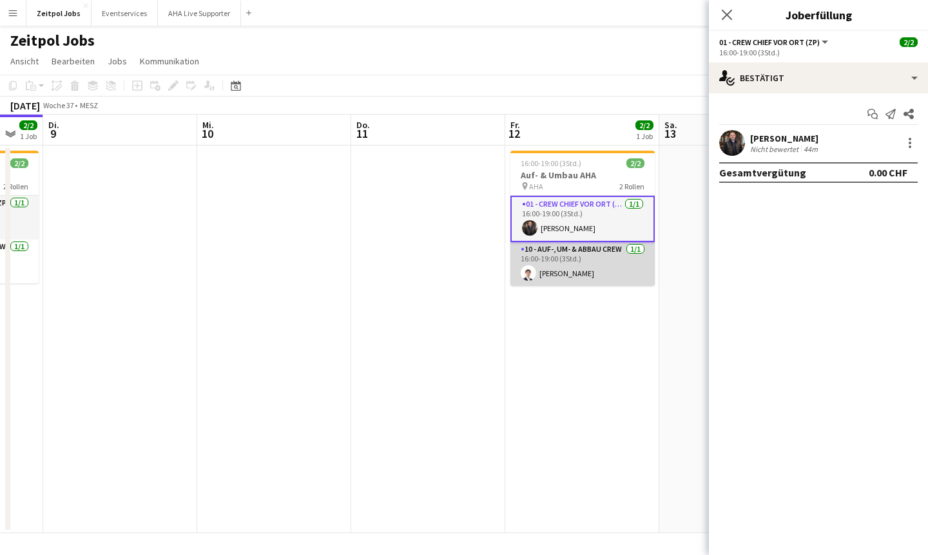
click at [576, 252] on app-card-role "10 - Auf-, Um- & Abbau Crew 1/1 16:00-19:00 (3Std.) Benjamin Brändli" at bounding box center [582, 264] width 144 height 44
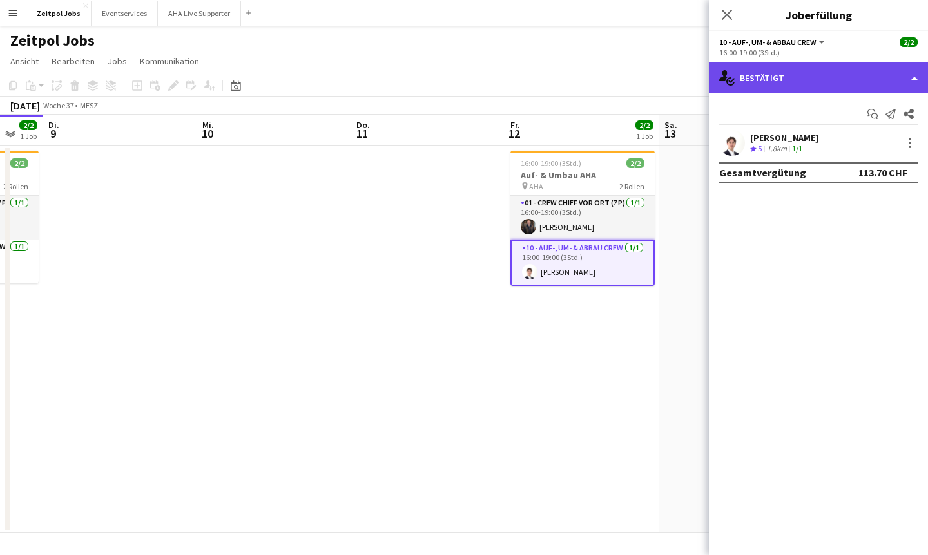
click at [576, 77] on div "single-neutral-actions-check-2 Bestätigt" at bounding box center [818, 77] width 219 height 31
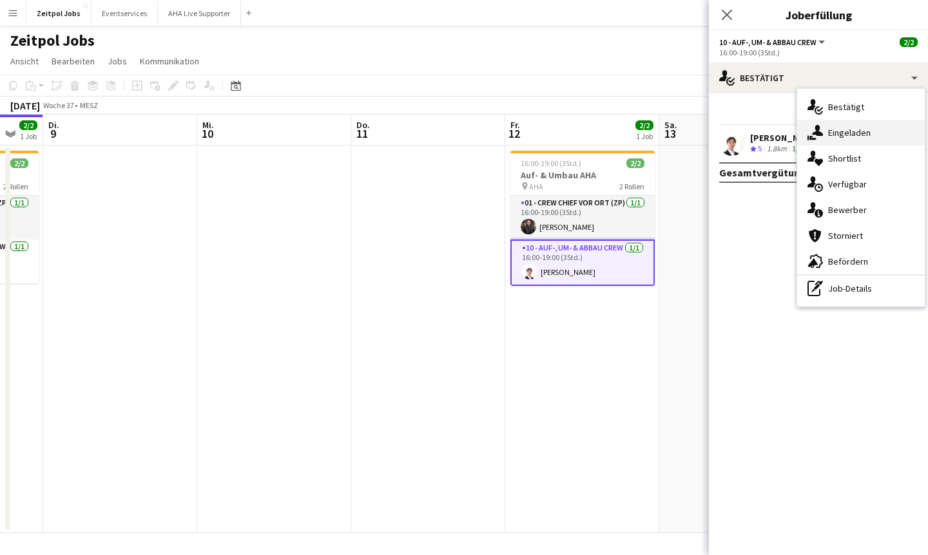
click at [576, 133] on span "Eingeladen" at bounding box center [849, 133] width 43 height 12
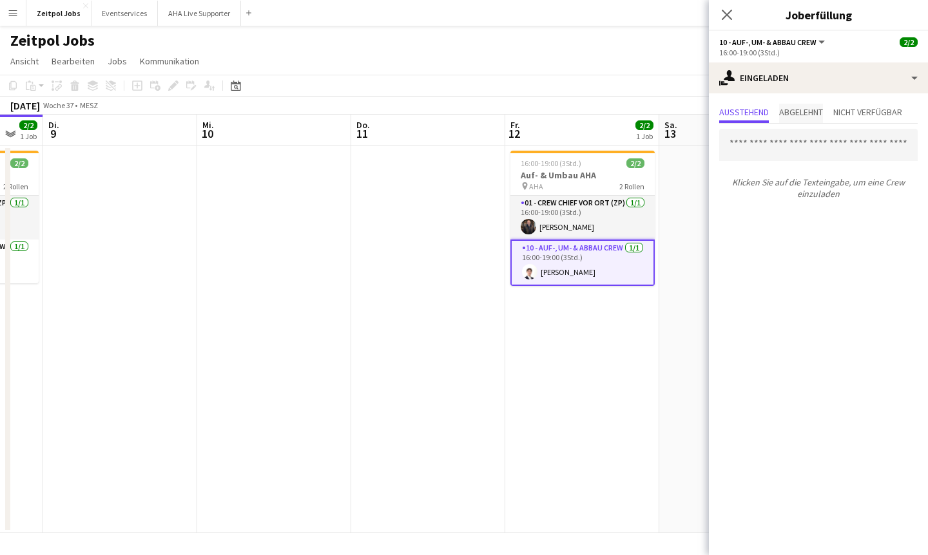
click at [576, 110] on span "Abgelehnt" at bounding box center [801, 112] width 44 height 9
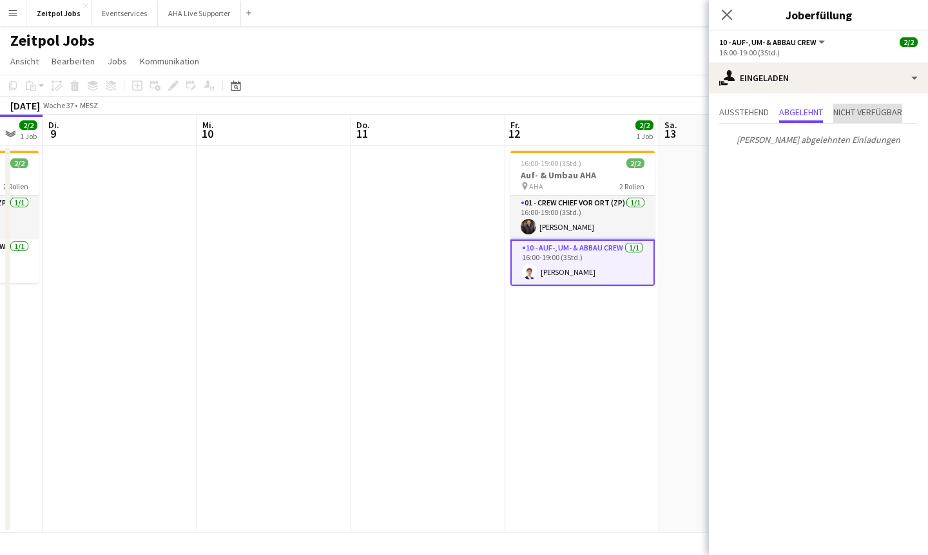
click at [576, 111] on span "Nicht verfügbar" at bounding box center [867, 112] width 69 height 9
click at [576, 16] on icon "Pop-in schließen" at bounding box center [726, 14] width 12 height 12
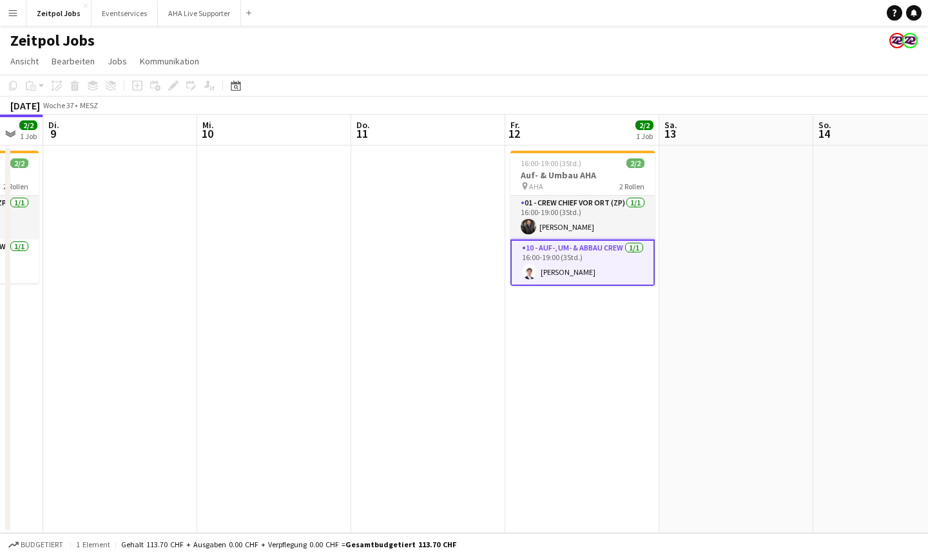
click at [551, 273] on app-card-role "10 - Auf-, Um- & Abbau Crew 1/1 16:00-19:00 (3Std.) Benjamin Brändli" at bounding box center [582, 263] width 144 height 46
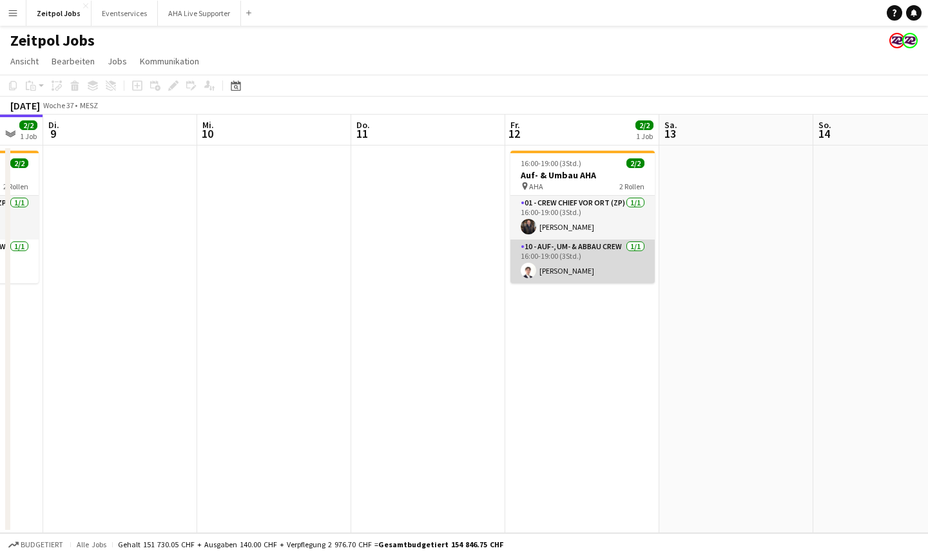
click at [576, 265] on app-card-role "10 - Auf-, Um- & Abbau Crew 1/1 16:00-19:00 (3Std.) Benjamin Brändli" at bounding box center [582, 262] width 144 height 44
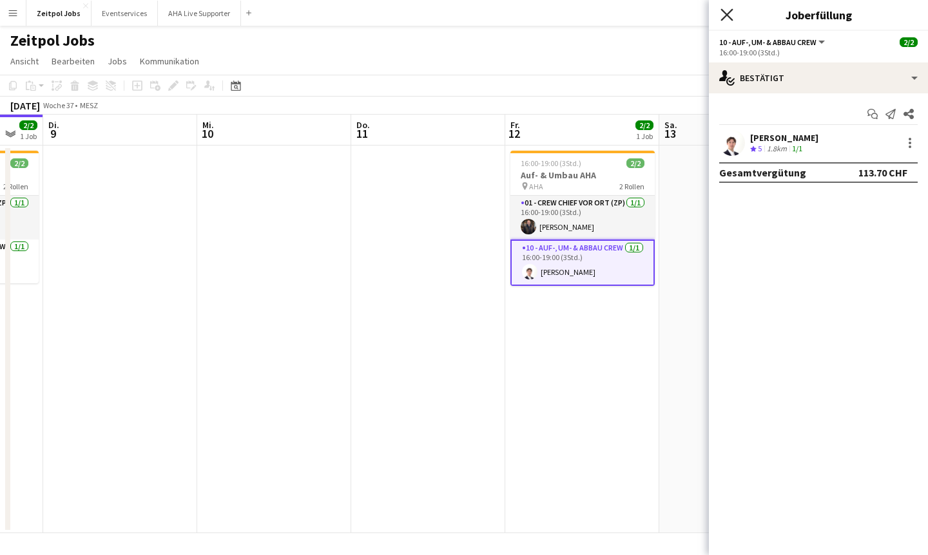
click at [576, 20] on icon "Pop-in schließen" at bounding box center [726, 14] width 12 height 12
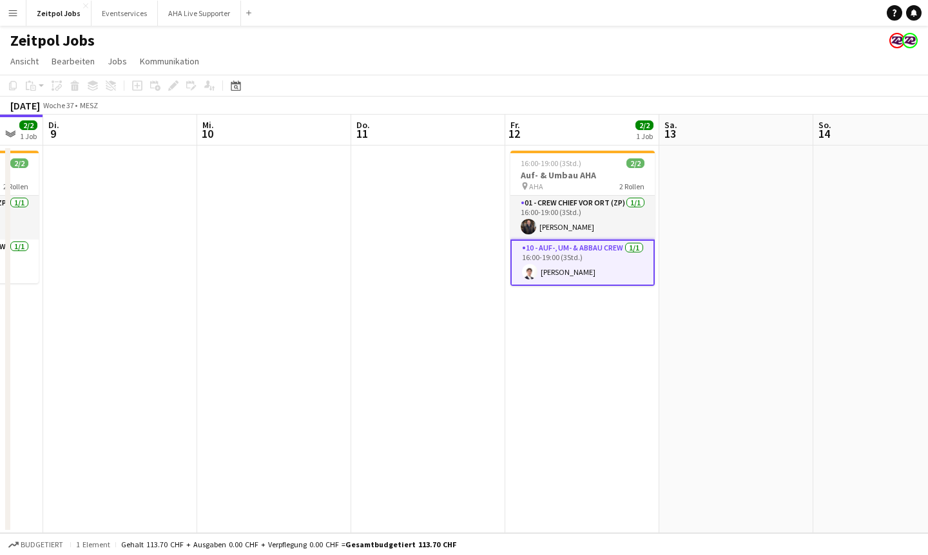
click at [576, 285] on app-card-role "10 - Auf-, Um- & Abbau Crew 1/1 16:00-19:00 (3Std.) Benjamin Brändli" at bounding box center [582, 263] width 144 height 46
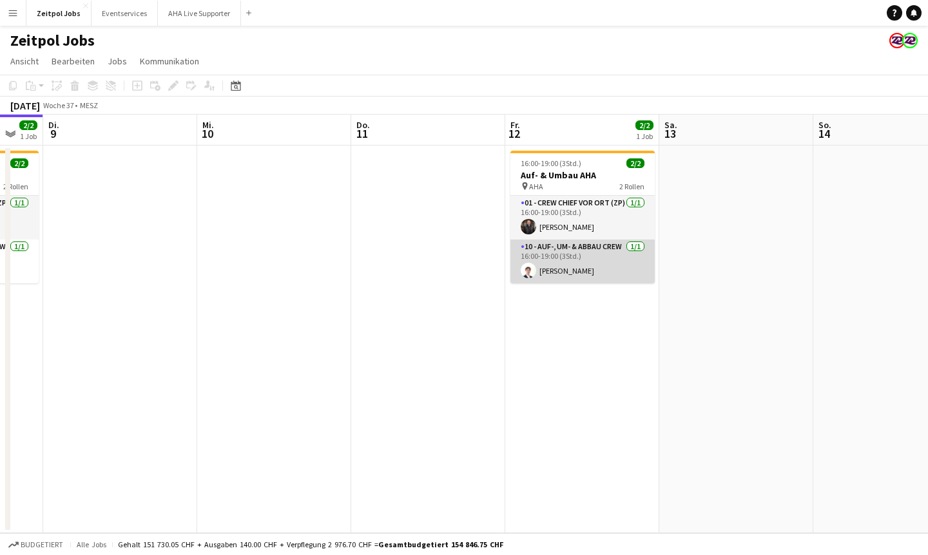
click at [556, 262] on app-card-role "10 - Auf-, Um- & Abbau Crew 1/1 16:00-19:00 (3Std.) Benjamin Brändli" at bounding box center [582, 262] width 144 height 44
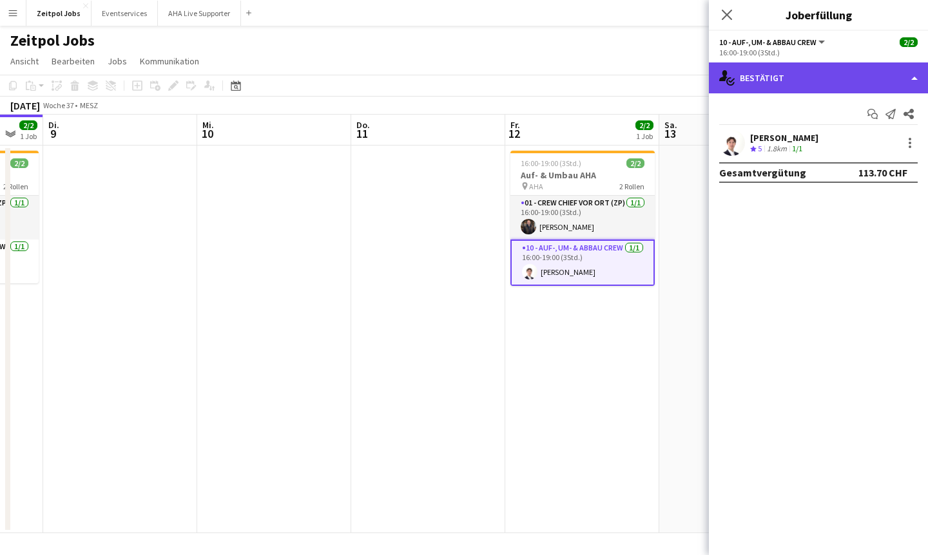
click at [576, 82] on div "single-neutral-actions-check-2 Bestätigt" at bounding box center [818, 77] width 219 height 31
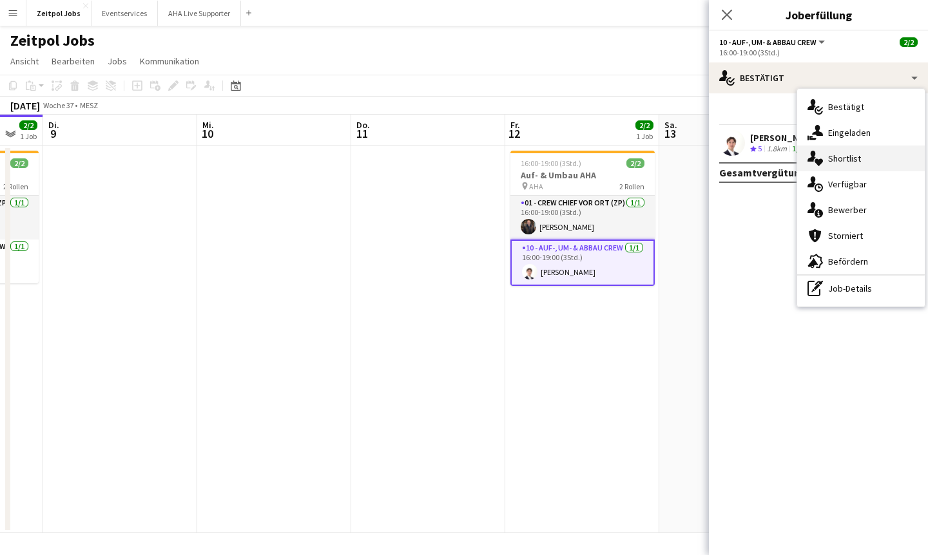
click at [576, 162] on span "Shortlist" at bounding box center [844, 159] width 33 height 12
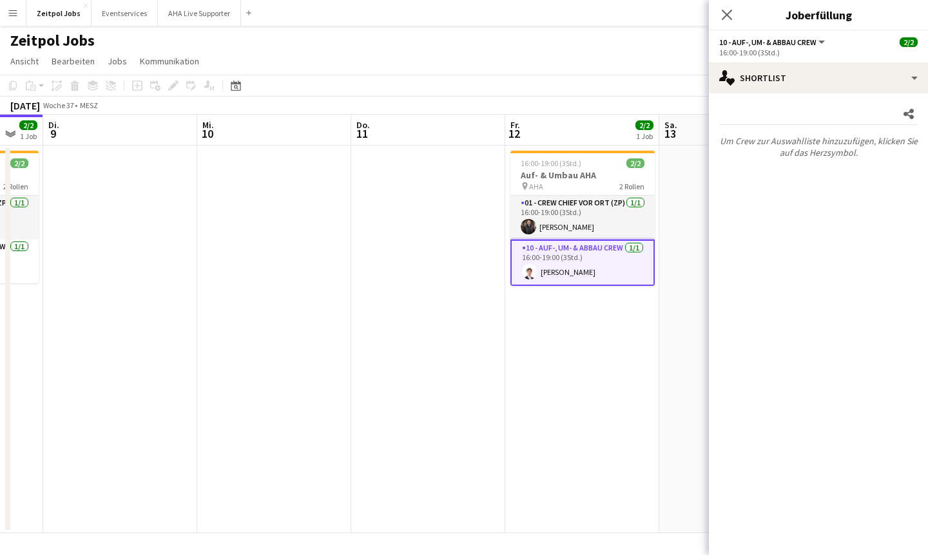
click at [557, 254] on app-card-role "10 - Auf-, Um- & Abbau Crew 1/1 16:00-19:00 (3Std.) Benjamin Brändli" at bounding box center [582, 263] width 144 height 46
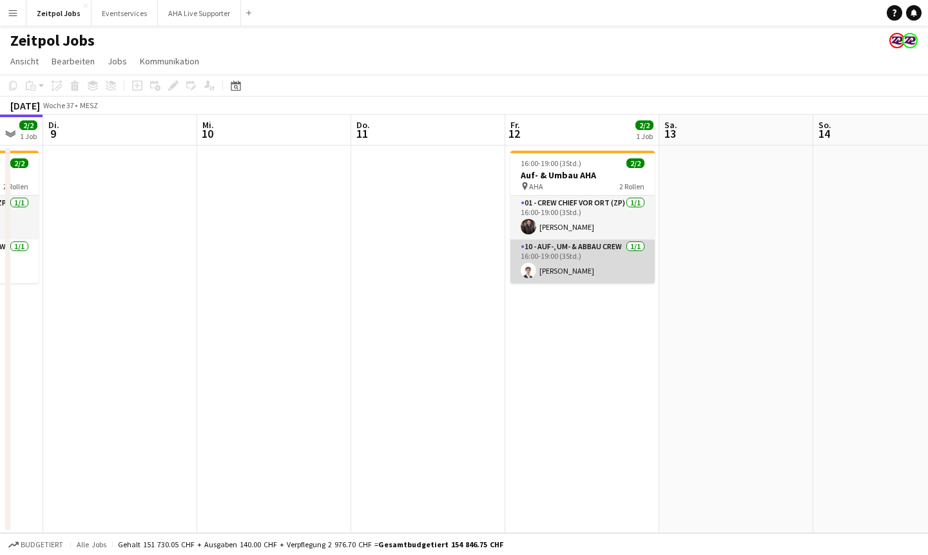
click at [557, 253] on app-card-role "10 - Auf-, Um- & Abbau Crew 1/1 16:00-19:00 (3Std.) Benjamin Brändli" at bounding box center [582, 262] width 144 height 44
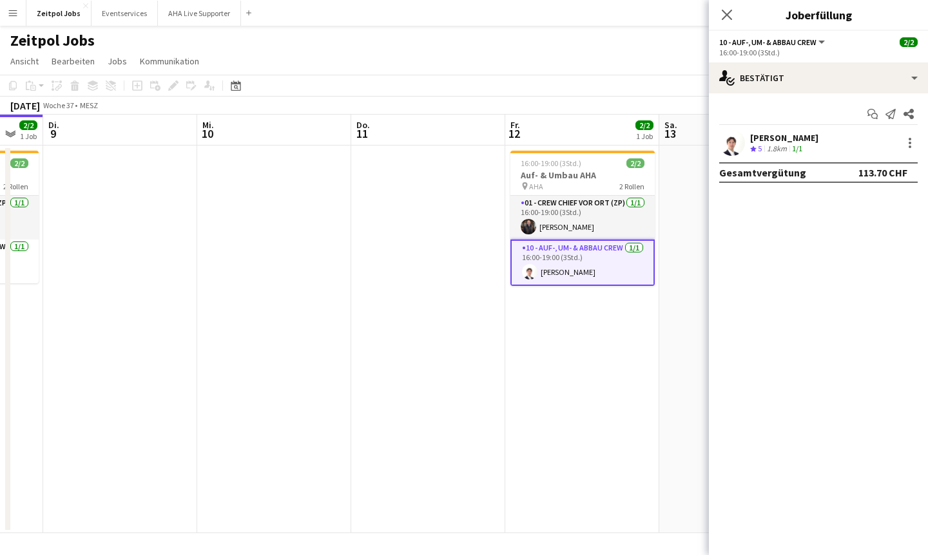
click at [525, 270] on app-user-avatar at bounding box center [529, 271] width 15 height 15
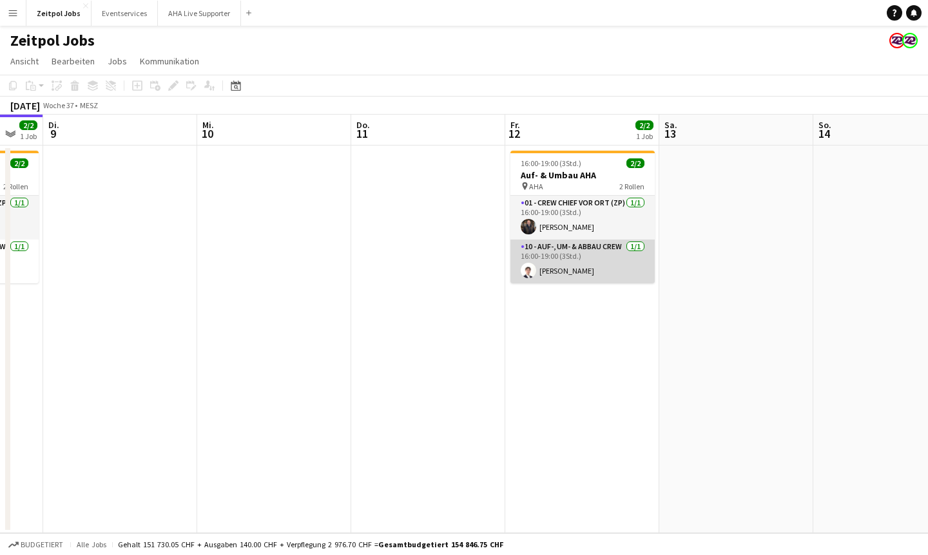
click at [525, 270] on app-user-avatar at bounding box center [527, 270] width 15 height 15
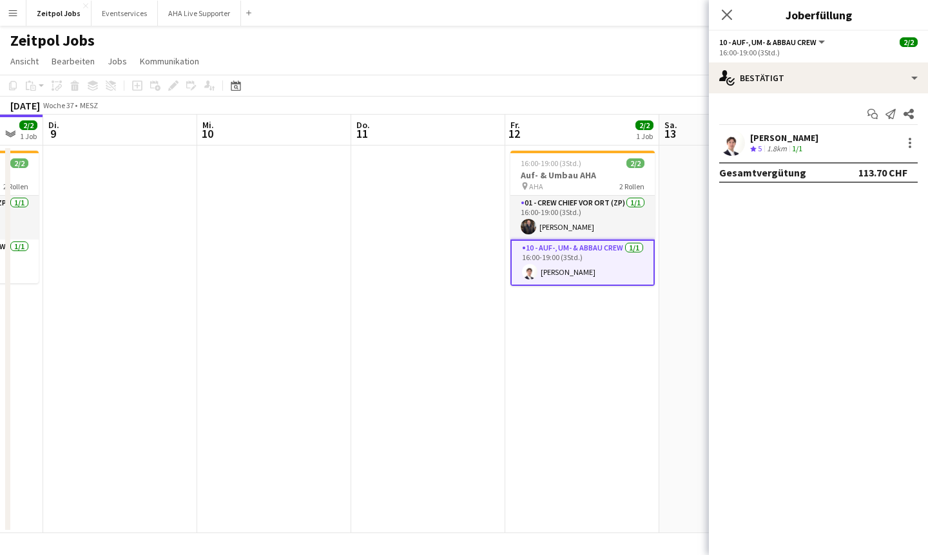
click at [576, 146] on app-skills-label "1/1" at bounding box center [797, 149] width 10 height 10
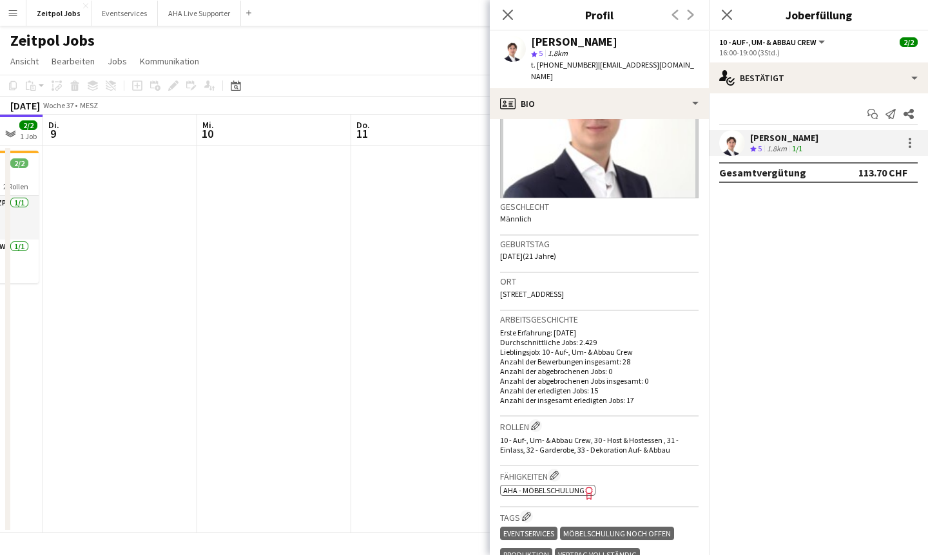
scroll to position [0, 0]
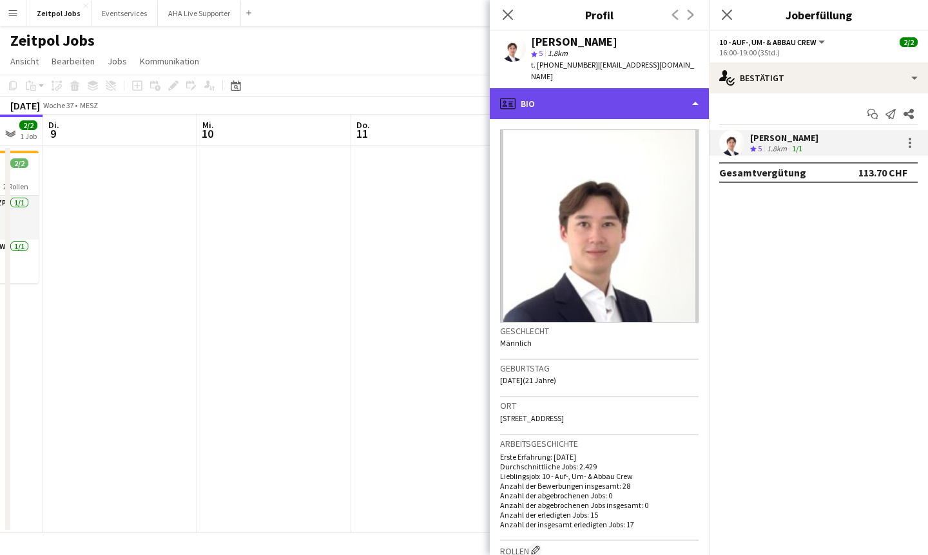
click at [576, 90] on div "profile Bio" at bounding box center [599, 103] width 219 height 31
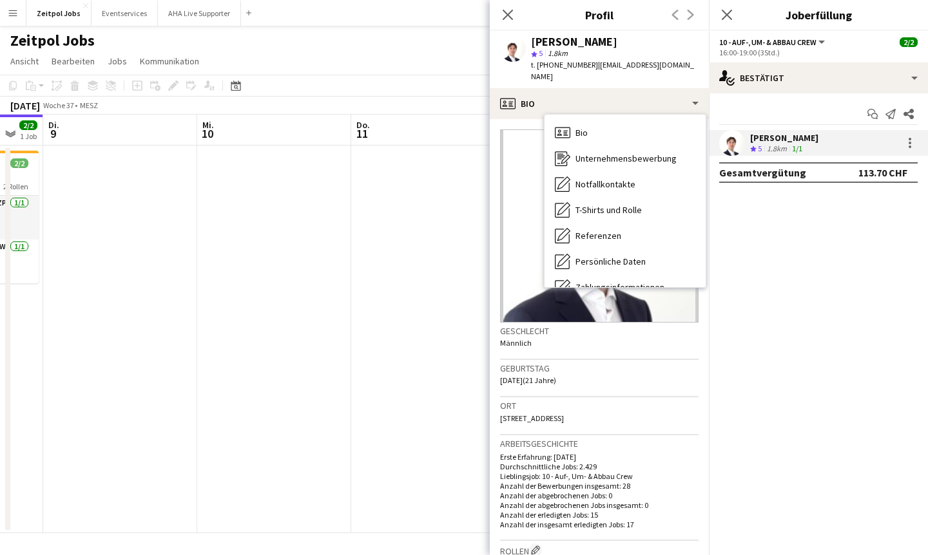
click at [576, 296] on mat-expansion-panel "check Bestätigt Chat starten Benachrichtigung senden Teilen Benjamin Brändli Cr…" at bounding box center [818, 324] width 219 height 462
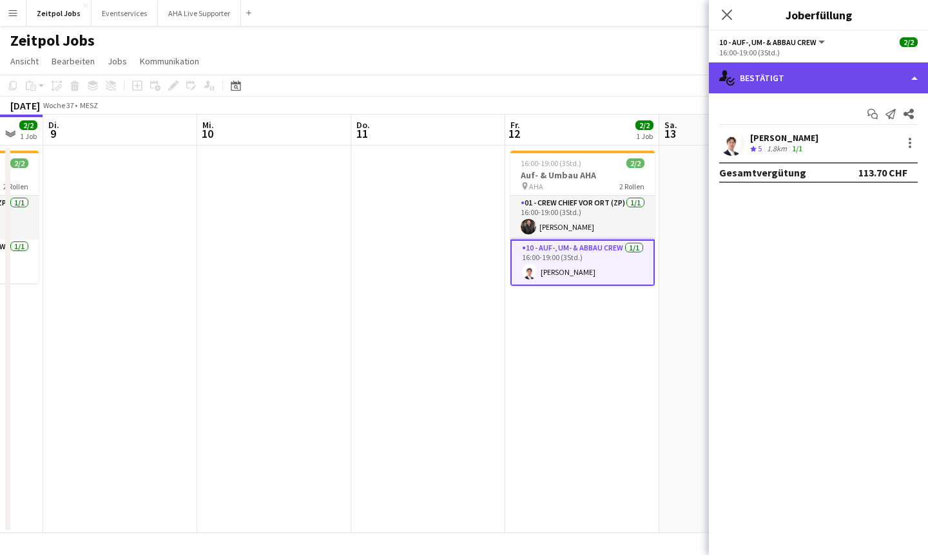
click at [576, 80] on div "single-neutral-actions-check-2 Bestätigt" at bounding box center [818, 77] width 219 height 31
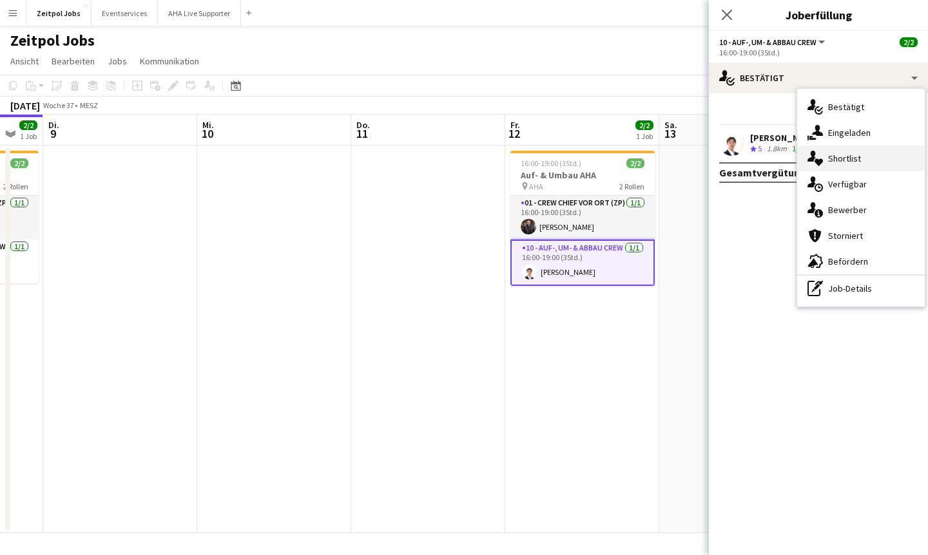
click at [576, 159] on span "Shortlist" at bounding box center [844, 159] width 33 height 12
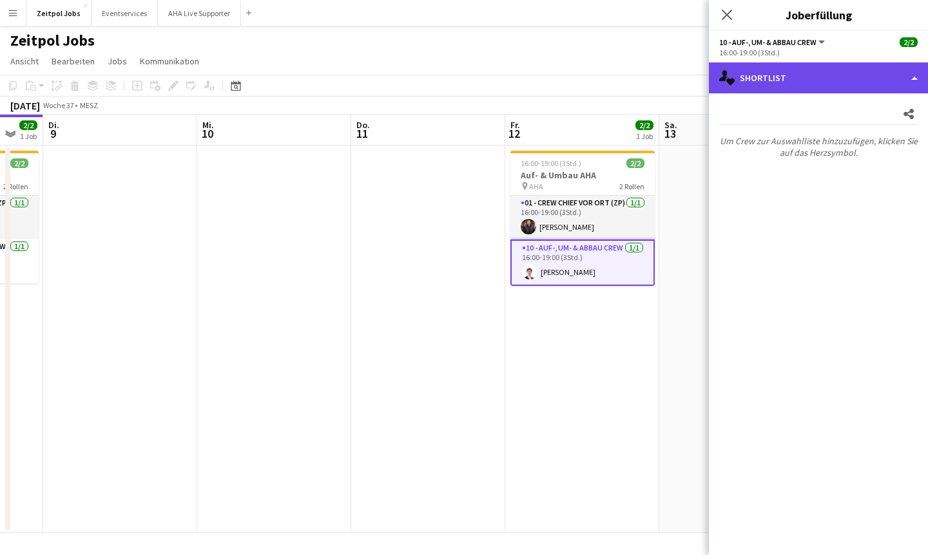
click at [576, 70] on div "single-neutral-actions-heart Shortlist" at bounding box center [818, 77] width 219 height 31
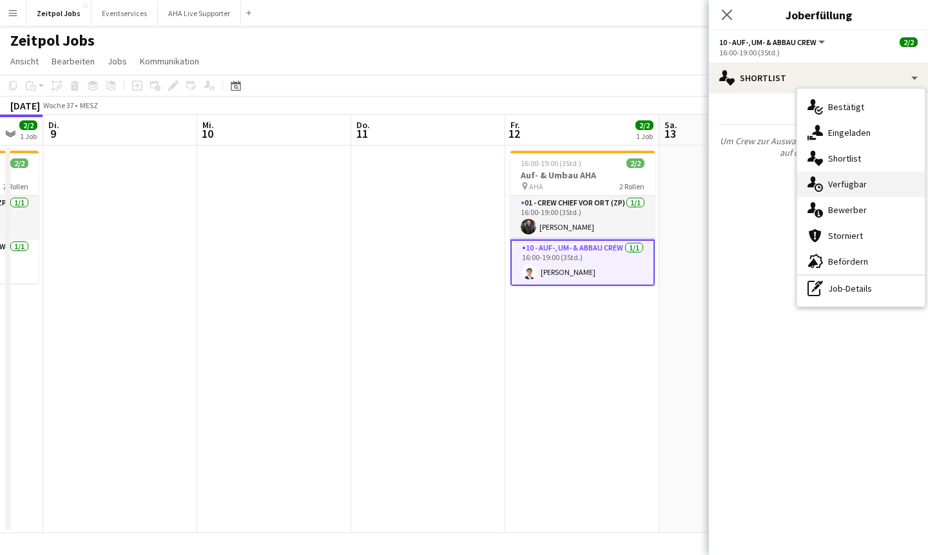
click at [576, 183] on span "Verfügbar" at bounding box center [847, 184] width 39 height 12
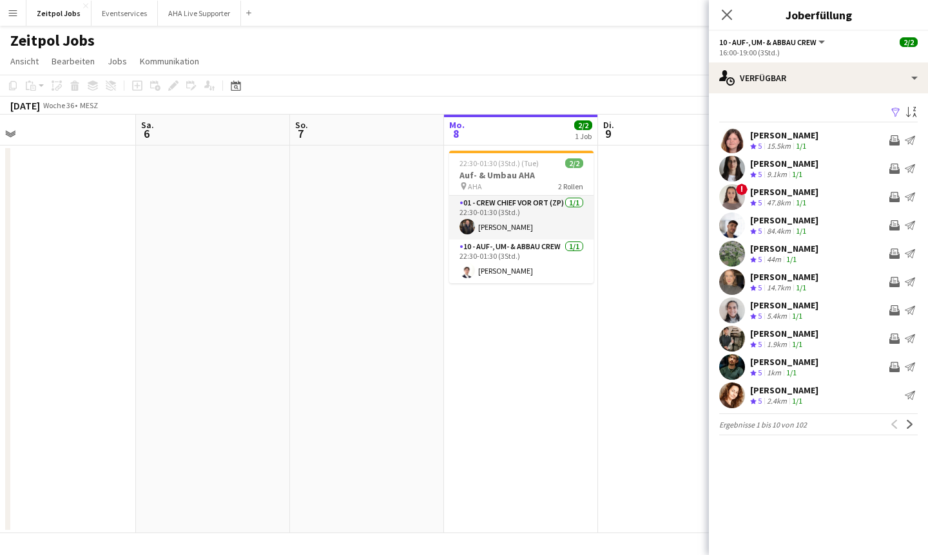
scroll to position [0, 312]
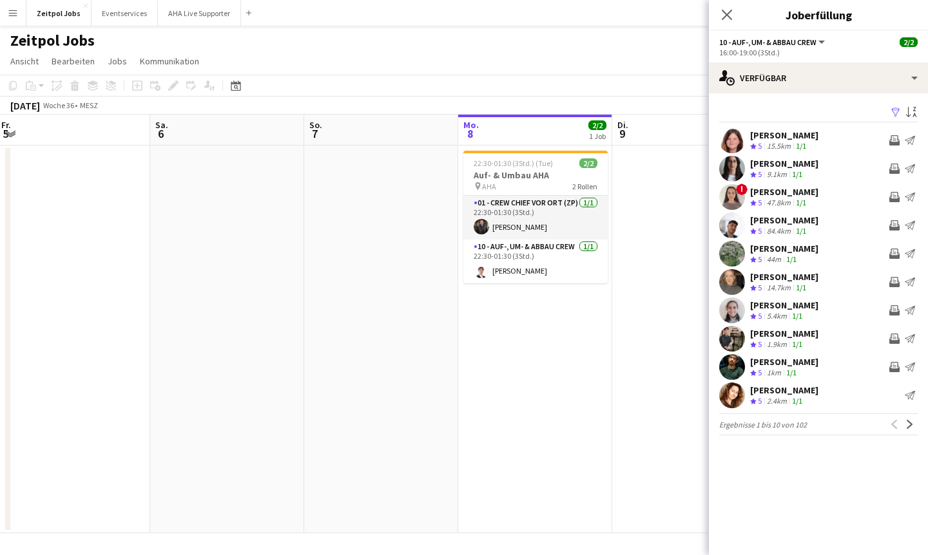
click at [547, 336] on app-date-cell "22:30-01:30 (3Std.) (Tue) 2/2 Auf- & Umbau AHA pin AHA 2 Rollen 01 - Crew Chief…" at bounding box center [535, 340] width 154 height 388
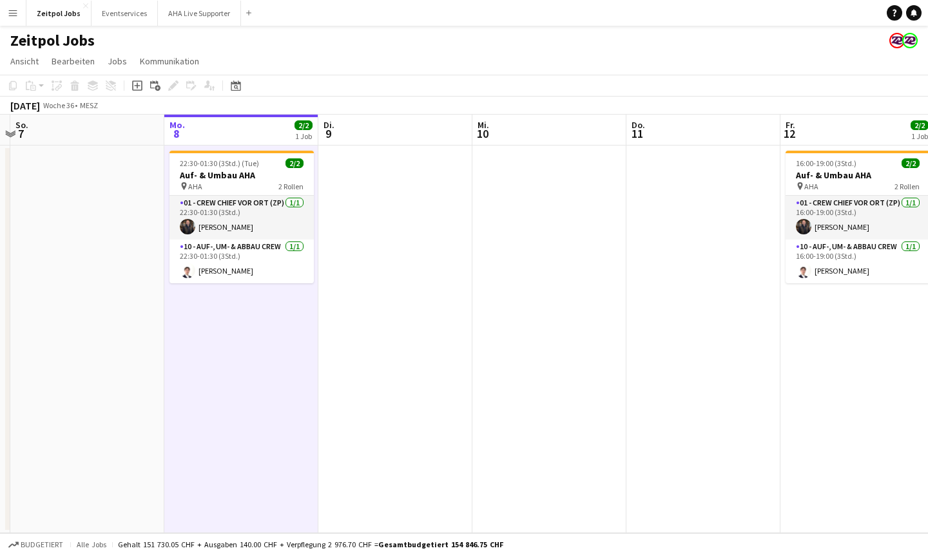
scroll to position [0, 374]
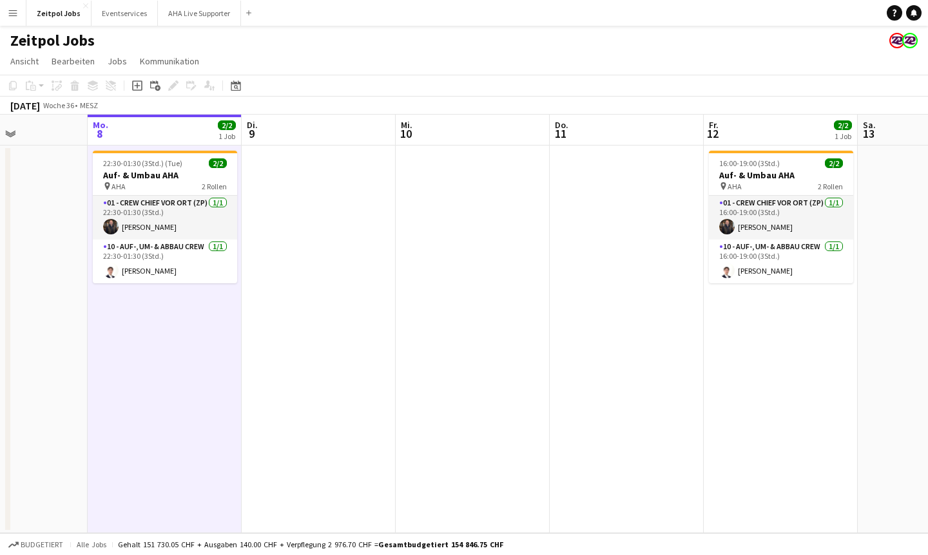
click at [576, 300] on app-date-cell "16:00-19:00 (3Std.) 2/2 Auf- & Umbau AHA pin AHA 2 Rollen 01 - Crew Chief vor O…" at bounding box center [780, 340] width 154 height 388
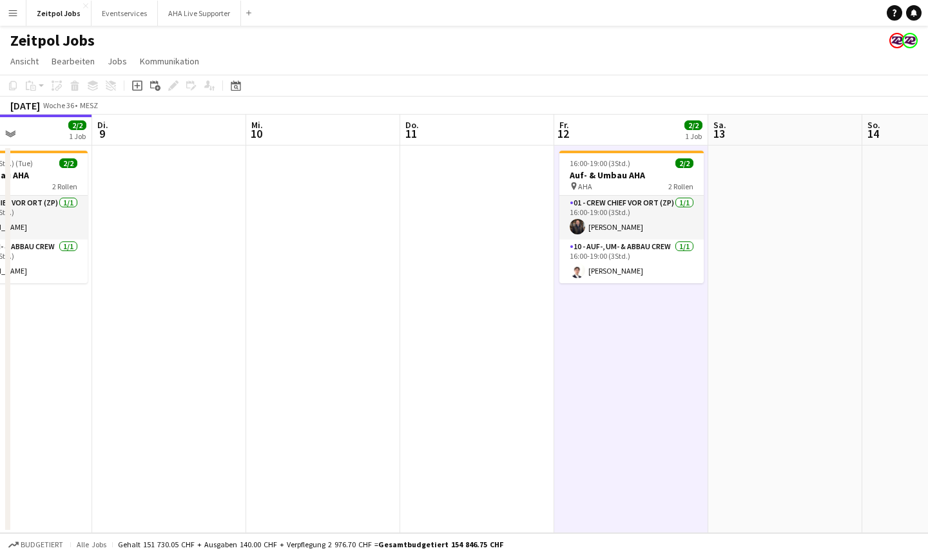
scroll to position [0, 531]
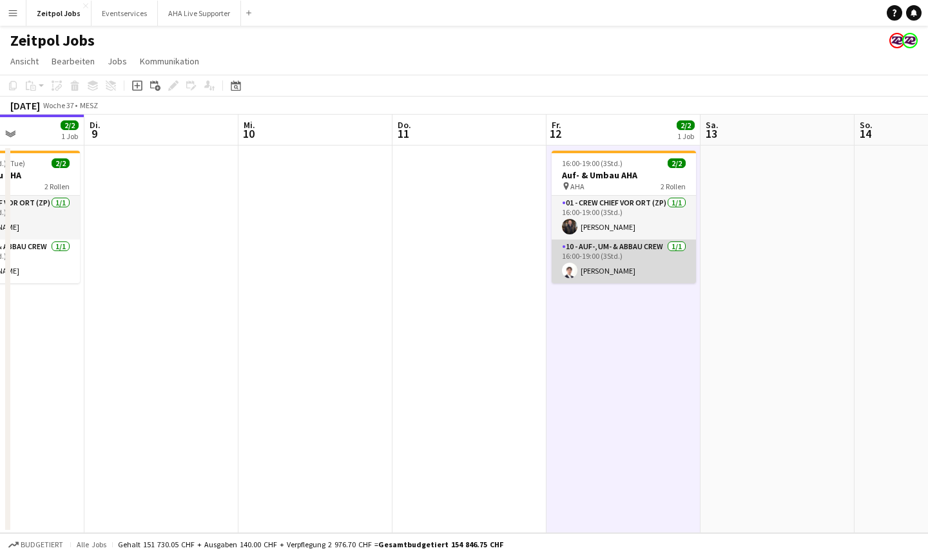
click at [576, 274] on app-card-role "10 - Auf-, Um- & Abbau Crew 1/1 16:00-19:00 (3Std.) Benjamin Brändli" at bounding box center [623, 262] width 144 height 44
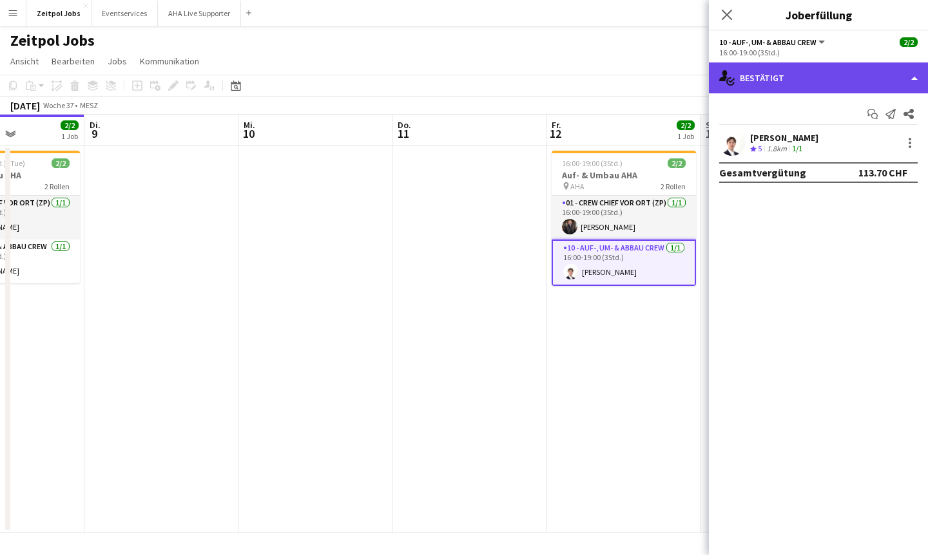
click at [576, 85] on div "single-neutral-actions-check-2 Bestätigt" at bounding box center [818, 77] width 219 height 31
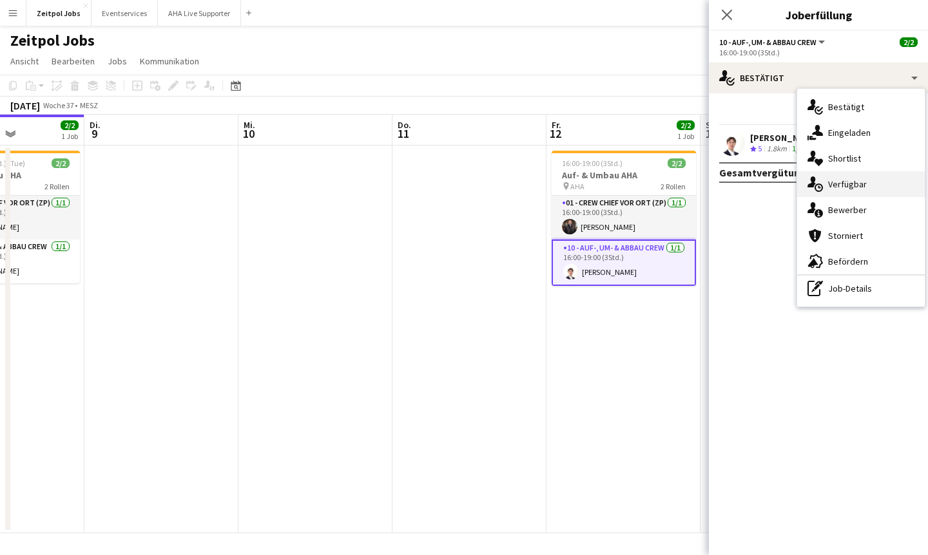
click at [576, 184] on span "Verfügbar" at bounding box center [847, 184] width 39 height 12
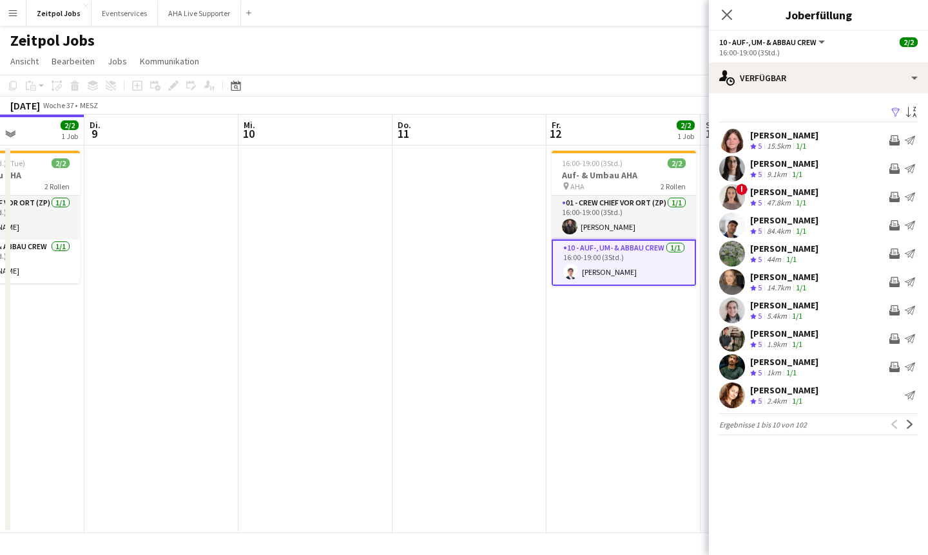
click at [576, 138] on app-icon "Benachrichtigung senden" at bounding box center [909, 140] width 10 height 10
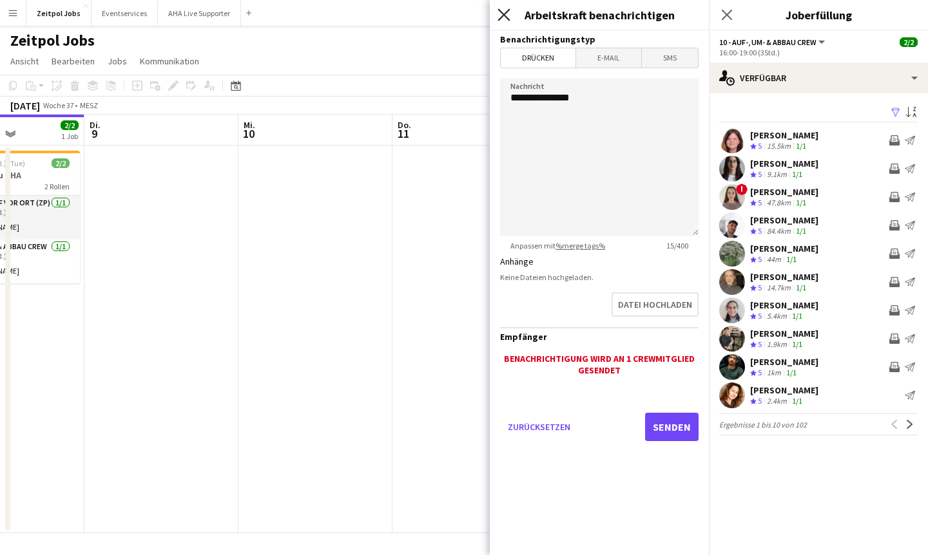
click at [504, 14] on icon at bounding box center [503, 14] width 12 height 12
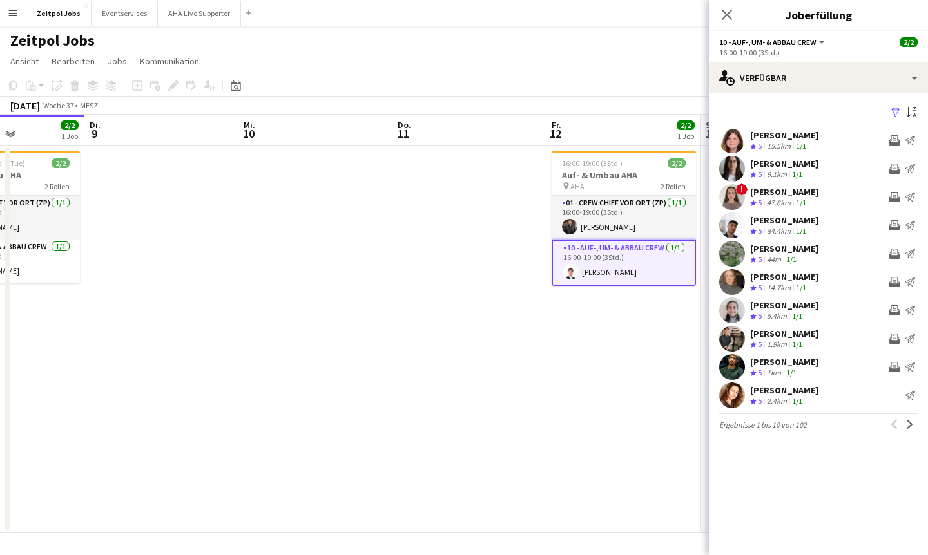
click at [576, 139] on app-icon "Crew einladen" at bounding box center [894, 140] width 10 height 10
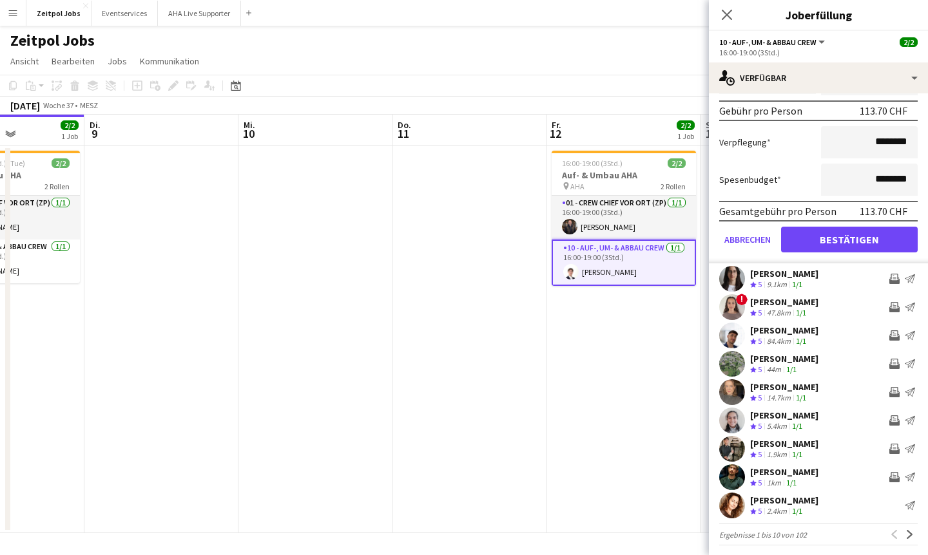
scroll to position [0, 0]
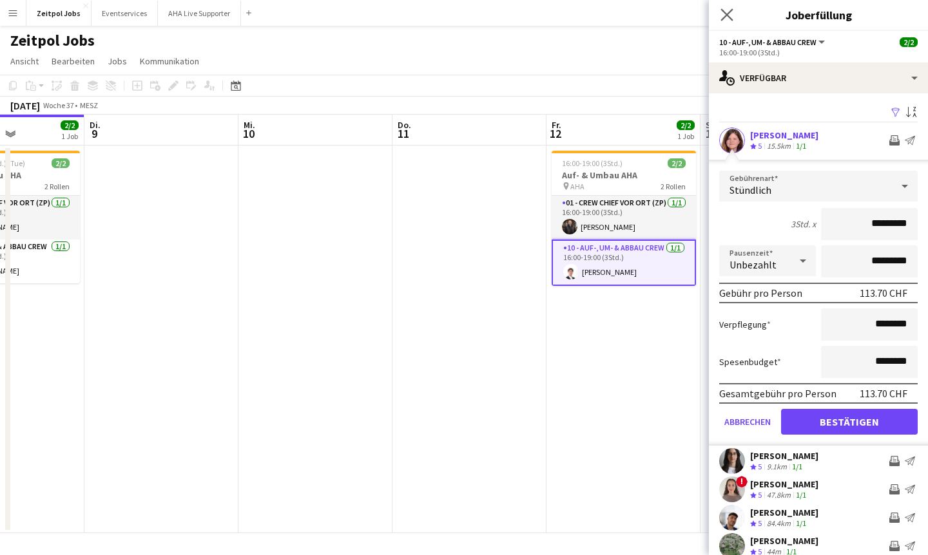
click at [576, 21] on app-icon "Pop-in schließen" at bounding box center [727, 15] width 19 height 19
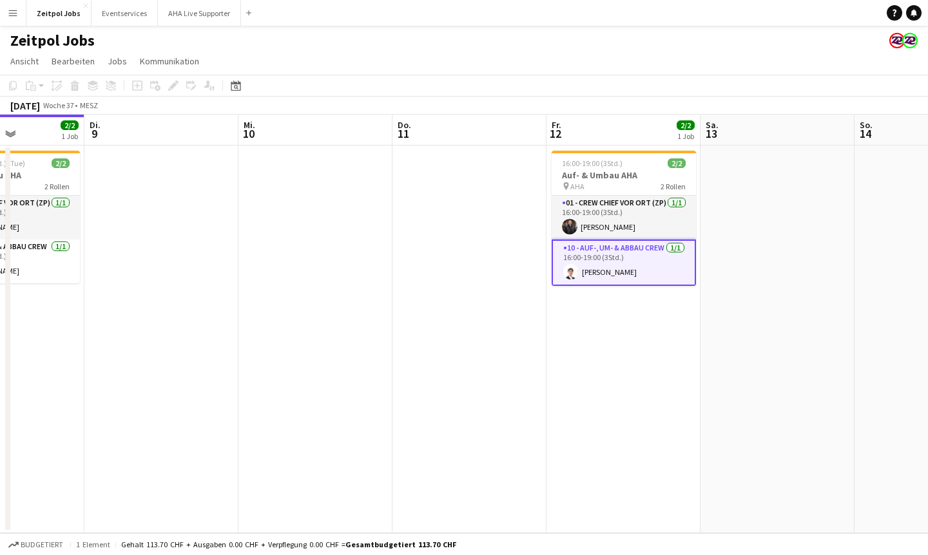
click at [576, 277] on app-card-role "10 - Auf-, Um- & Abbau Crew 1/1 16:00-19:00 (3Std.) Benjamin Brändli" at bounding box center [623, 263] width 144 height 46
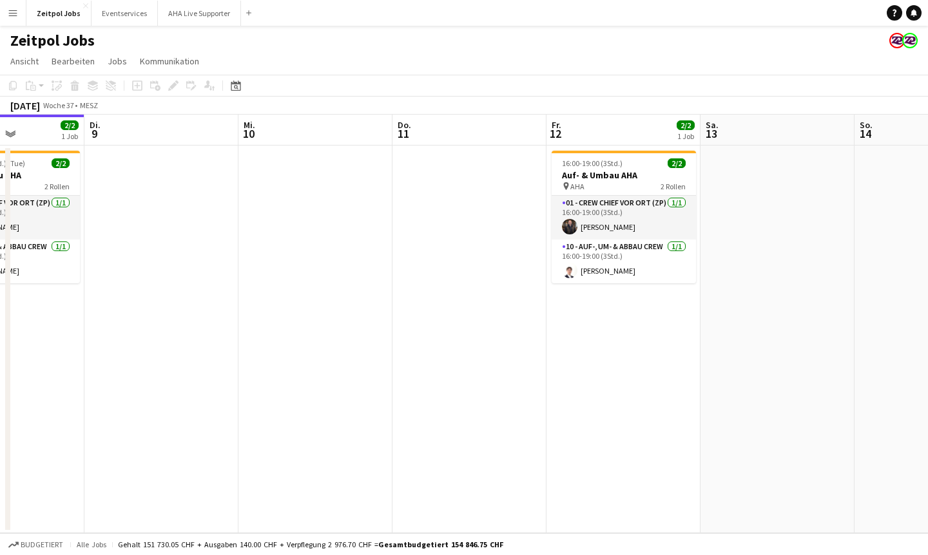
click at [576, 263] on app-date-cell at bounding box center [777, 340] width 154 height 388
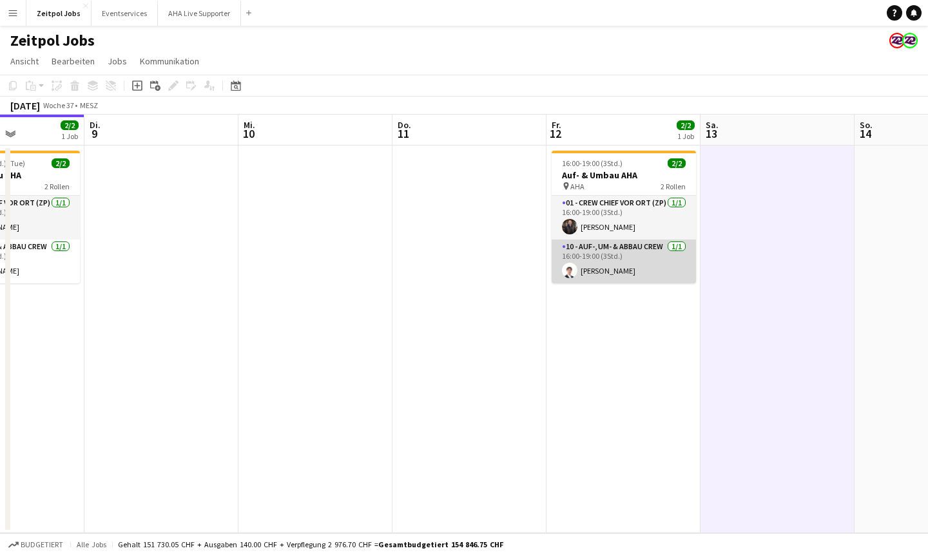
click at [576, 263] on app-card-role "10 - Auf-, Um- & Abbau Crew 1/1 16:00-19:00 (3Std.) Benjamin Brändli" at bounding box center [623, 262] width 144 height 44
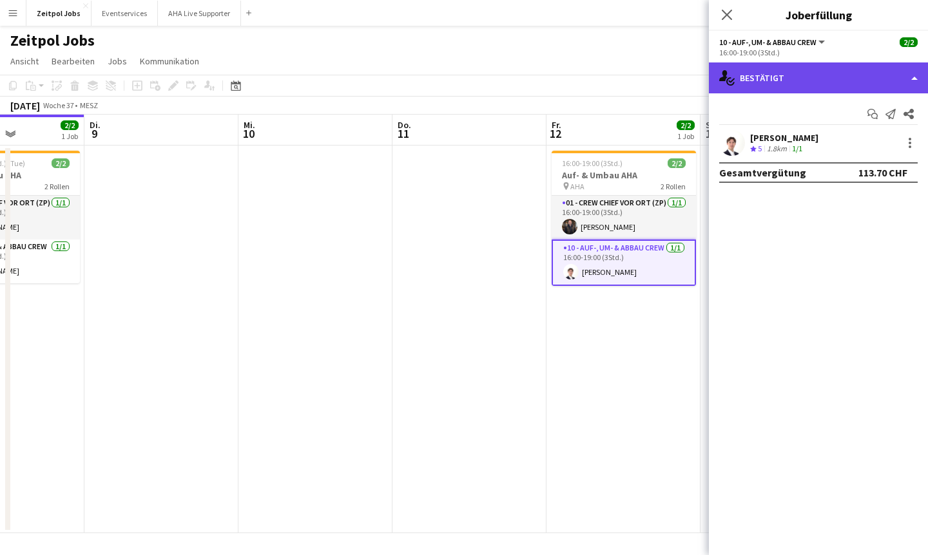
click at [576, 77] on div "single-neutral-actions-check-2 Bestätigt" at bounding box center [818, 77] width 219 height 31
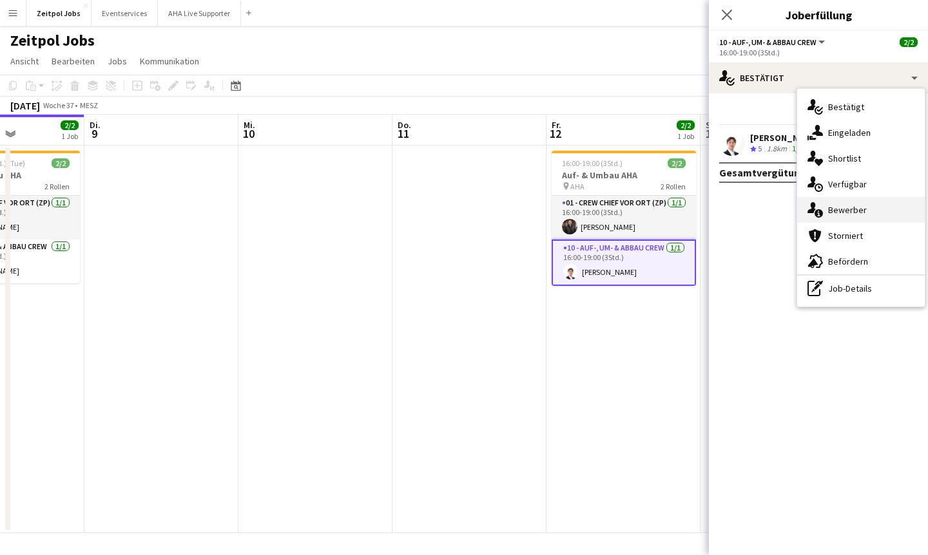
click at [576, 214] on span "Bewerber" at bounding box center [847, 210] width 39 height 12
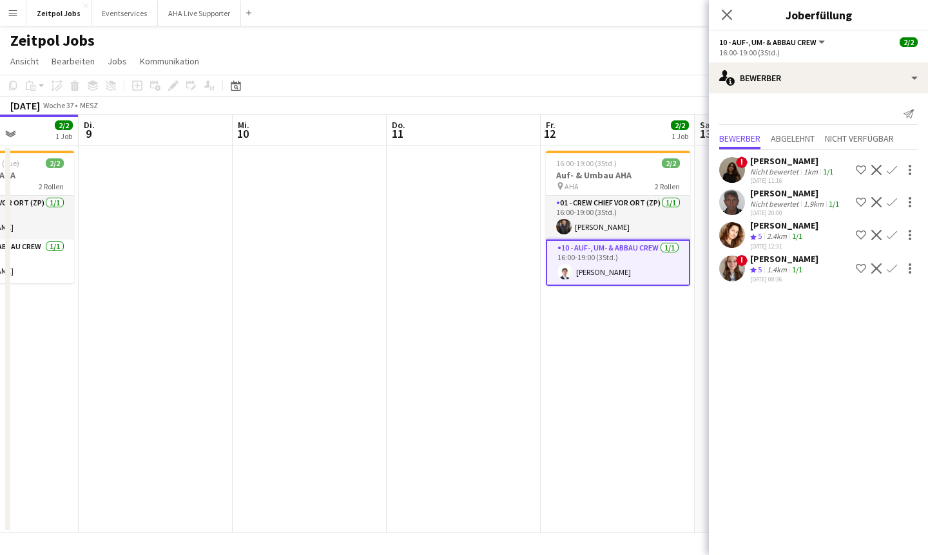
scroll to position [0, 540]
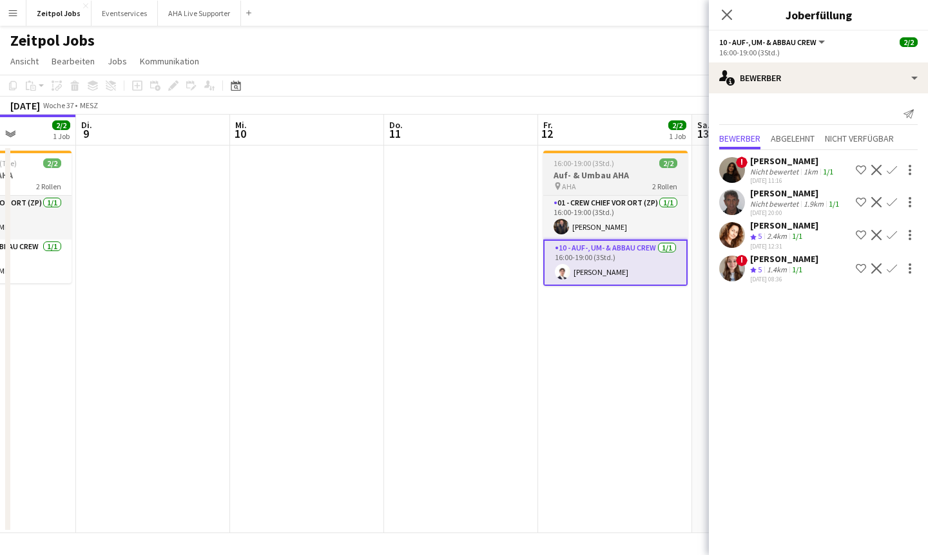
click at [576, 165] on div "16:00-19:00 (3Std.) 2/2" at bounding box center [615, 163] width 144 height 10
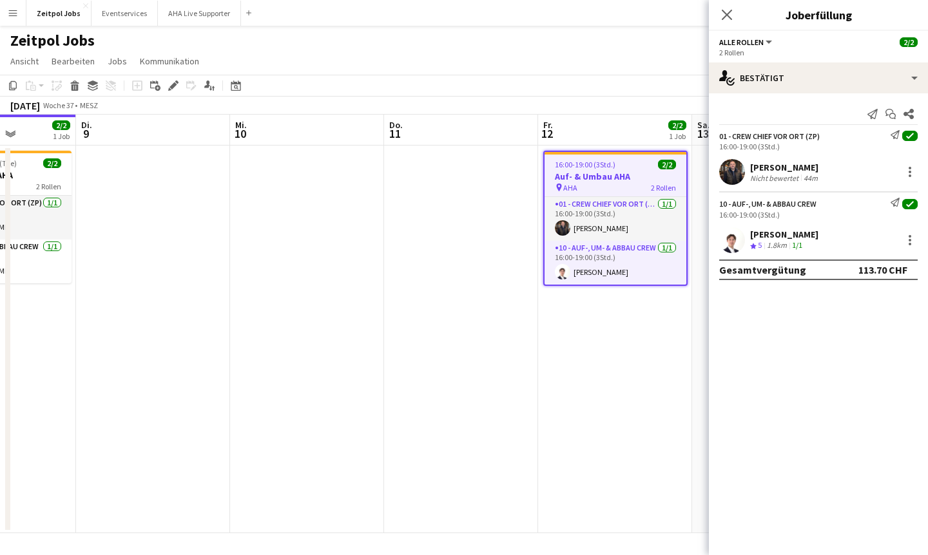
click at [576, 182] on div "pin AHA 2 Rollen" at bounding box center [615, 187] width 142 height 10
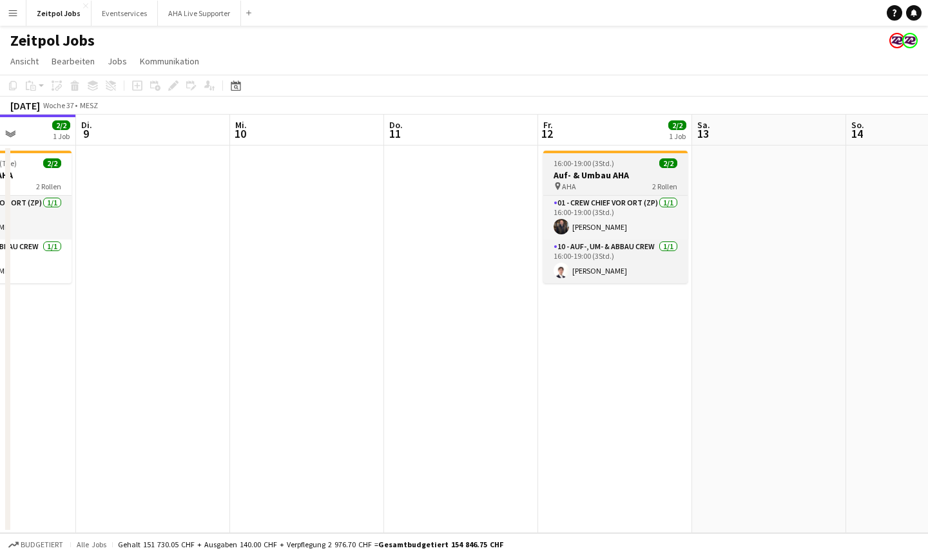
click at [576, 184] on div "pin AHA 2 Rollen" at bounding box center [615, 186] width 144 height 10
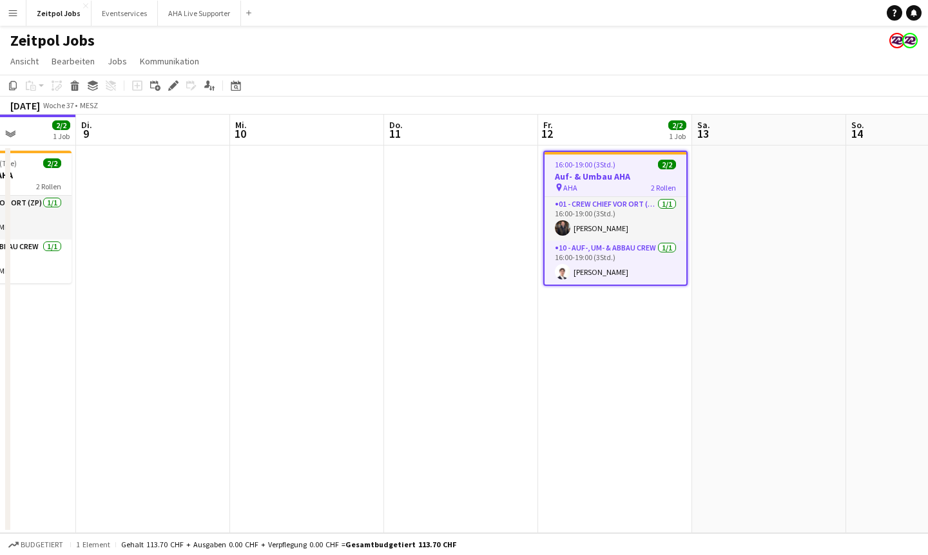
click at [576, 174] on h3 "Auf- & Umbau AHA" at bounding box center [615, 177] width 142 height 12
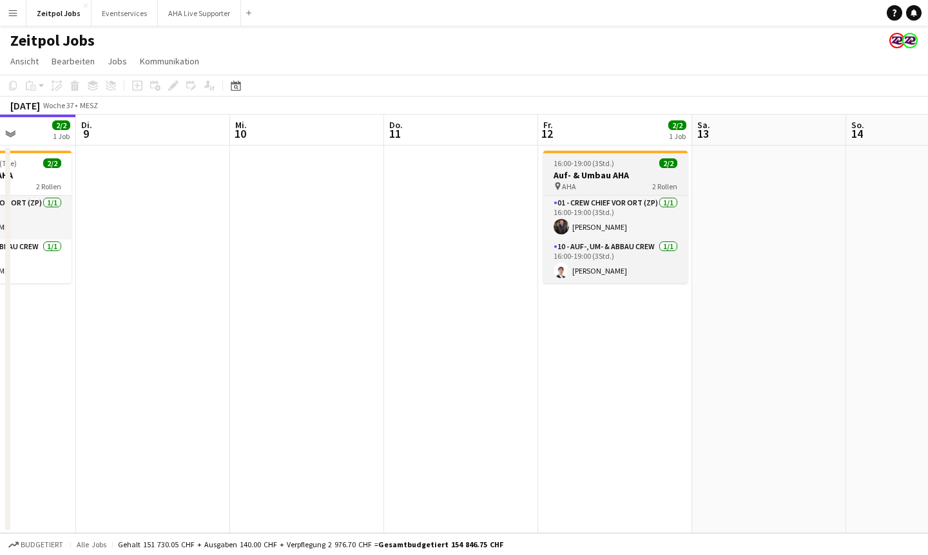
click at [576, 162] on div "16:00-19:00 (3Std.) 2/2" at bounding box center [615, 163] width 144 height 10
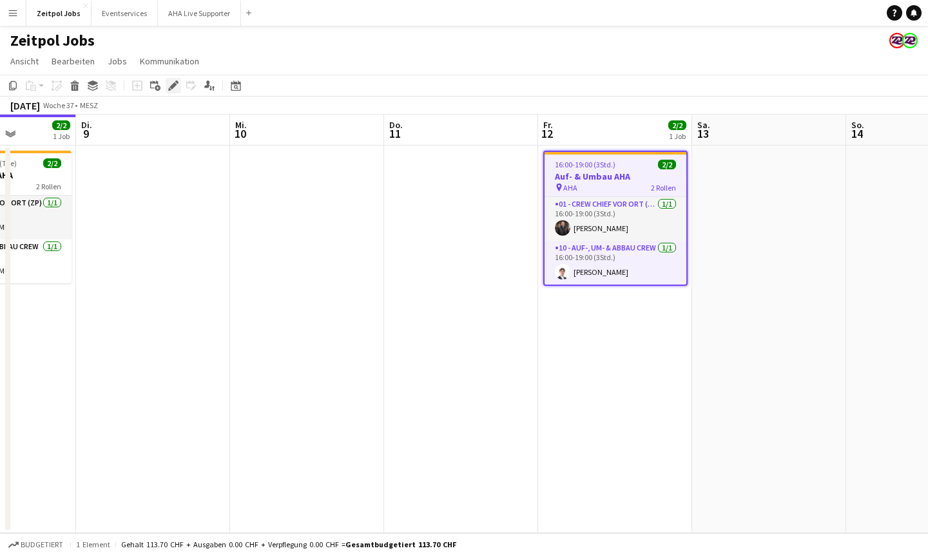
click at [169, 83] on icon "Bearbeiten" at bounding box center [173, 86] width 10 height 10
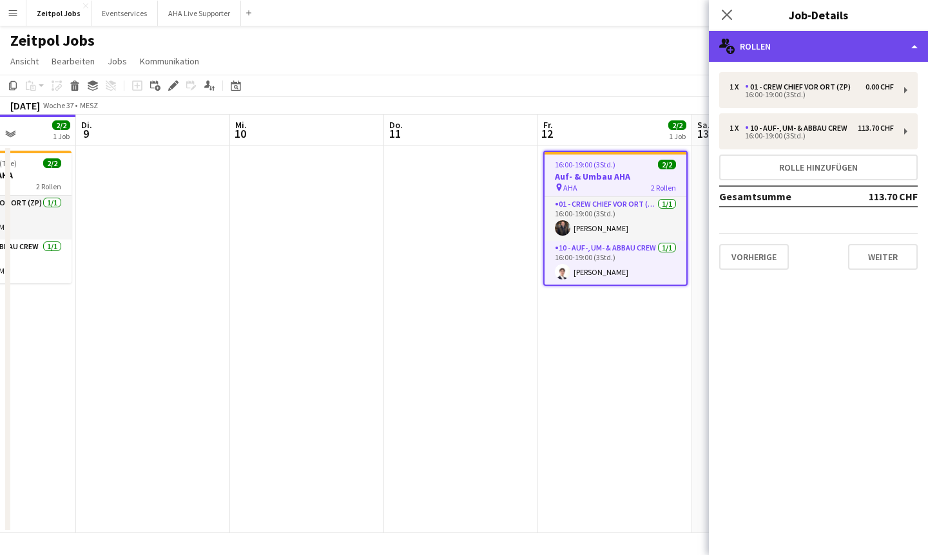
click at [576, 37] on div "multiple-users-add Rollen" at bounding box center [818, 46] width 219 height 31
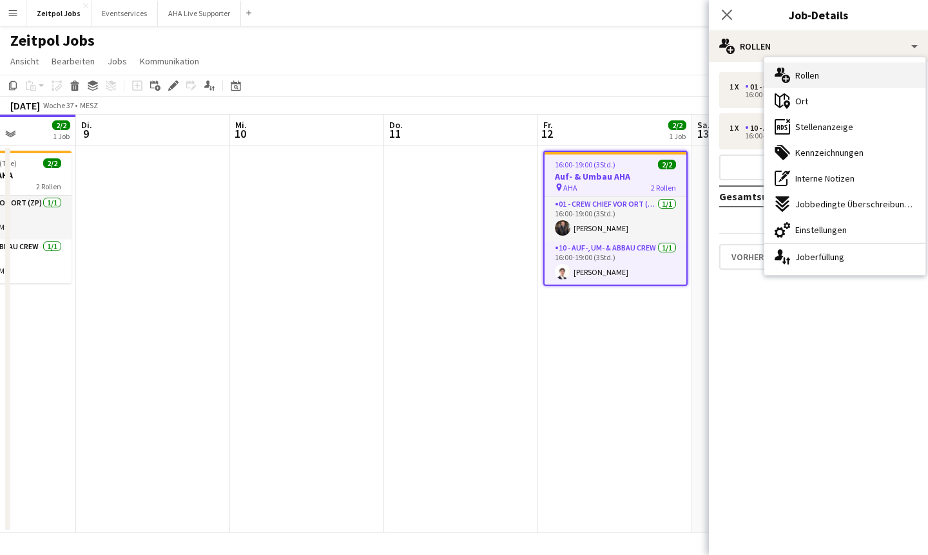
click at [576, 69] on div "multiple-users-add Rollen" at bounding box center [844, 75] width 161 height 26
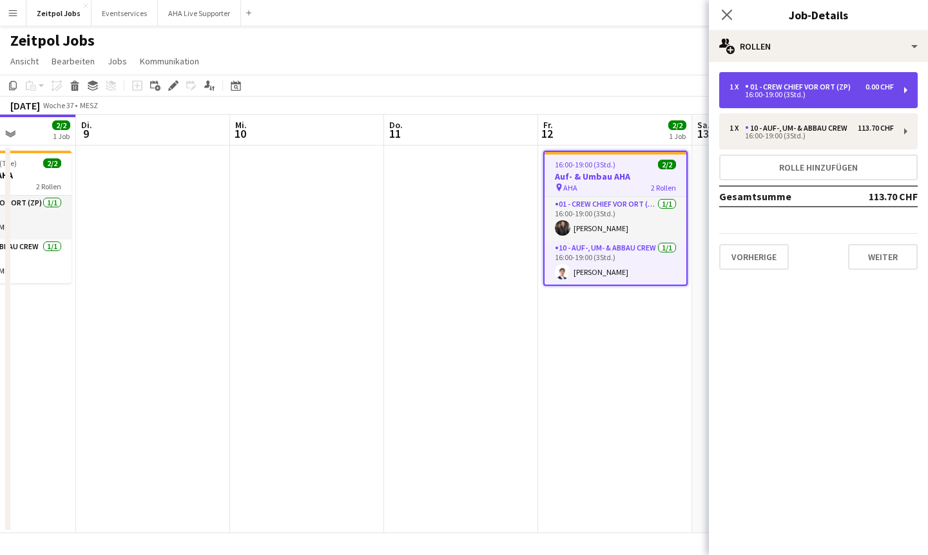
click at [576, 89] on div "01 - Crew Chief vor Ort (ZP)" at bounding box center [800, 86] width 111 height 9
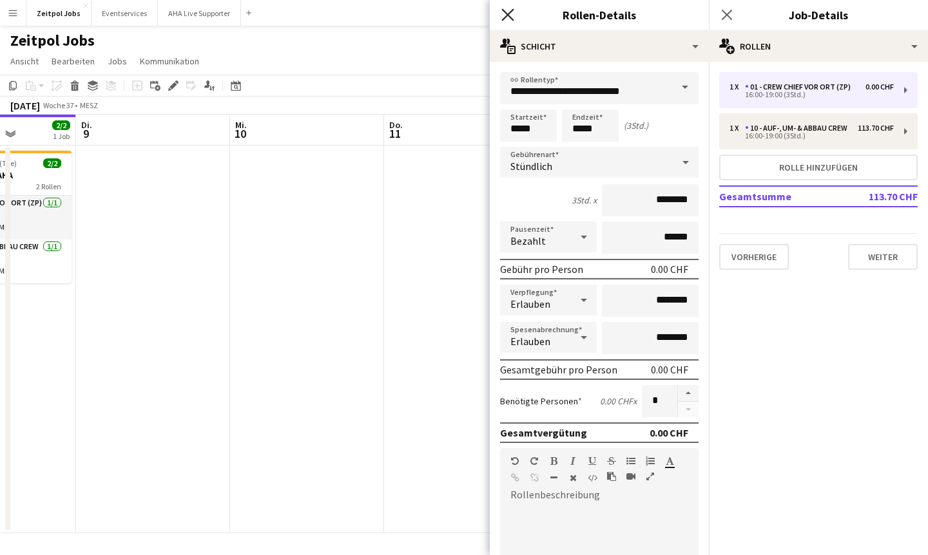
click at [502, 15] on icon "Pop-in schließen" at bounding box center [507, 14] width 12 height 12
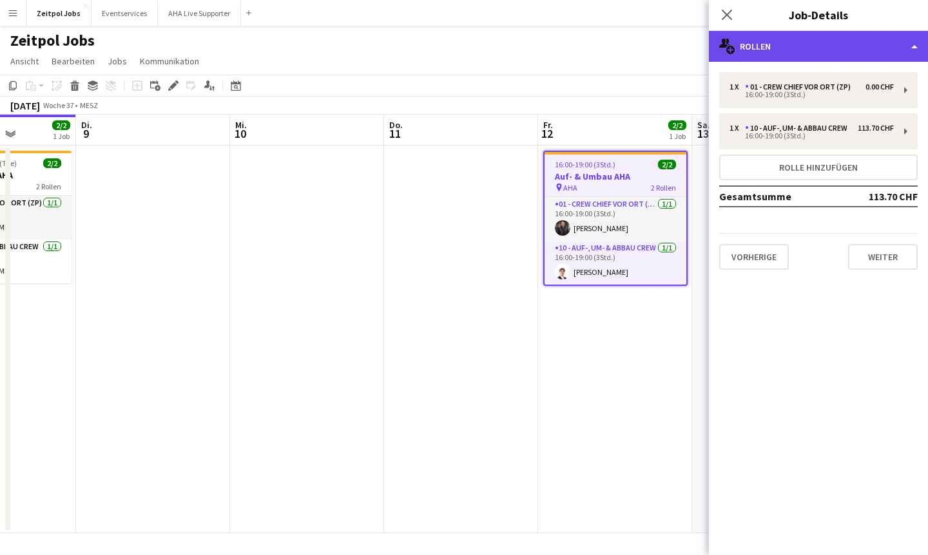
click at [576, 43] on div "multiple-users-add Rollen" at bounding box center [818, 46] width 219 height 31
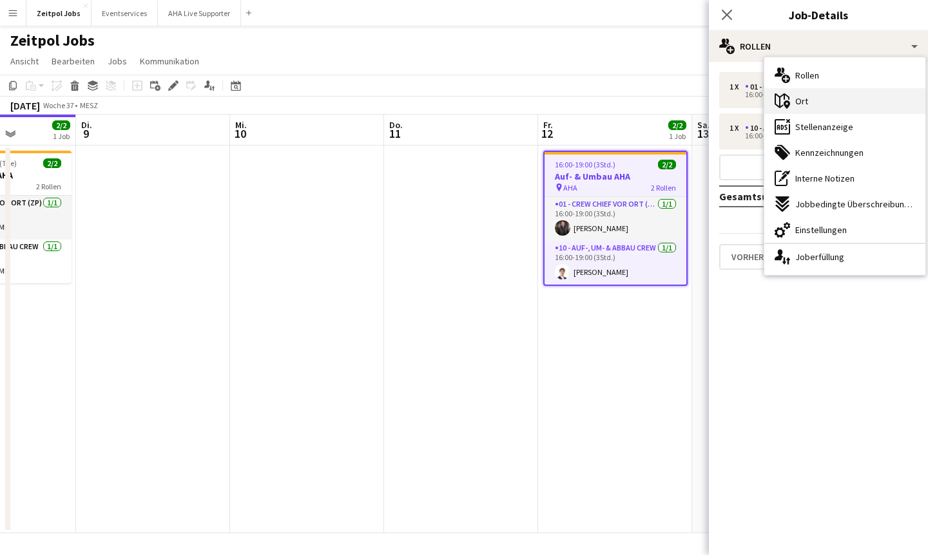
click at [576, 110] on div "maps-pin-1 Ort" at bounding box center [844, 101] width 161 height 26
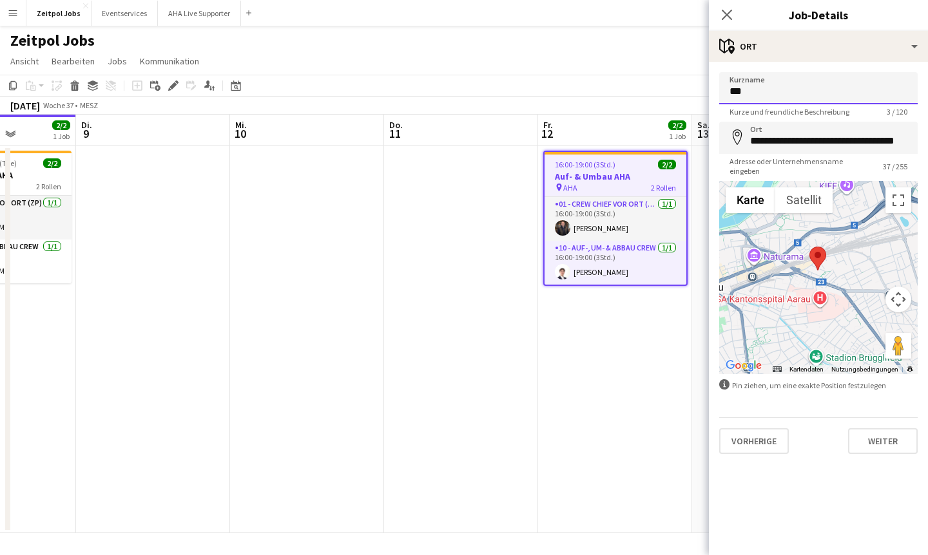
click at [576, 93] on input "***" at bounding box center [818, 88] width 198 height 32
type input "********"
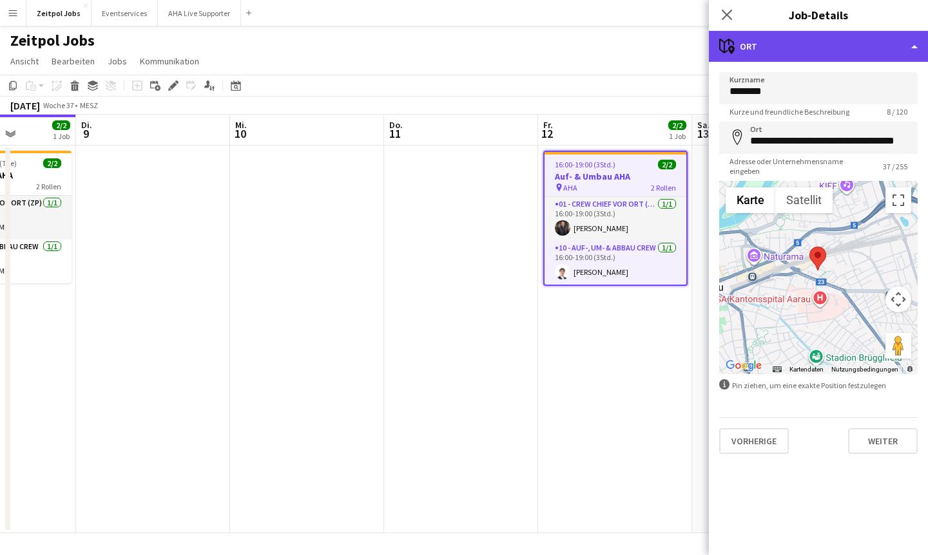
click at [576, 41] on div "maps-pin-1 Ort" at bounding box center [818, 46] width 219 height 31
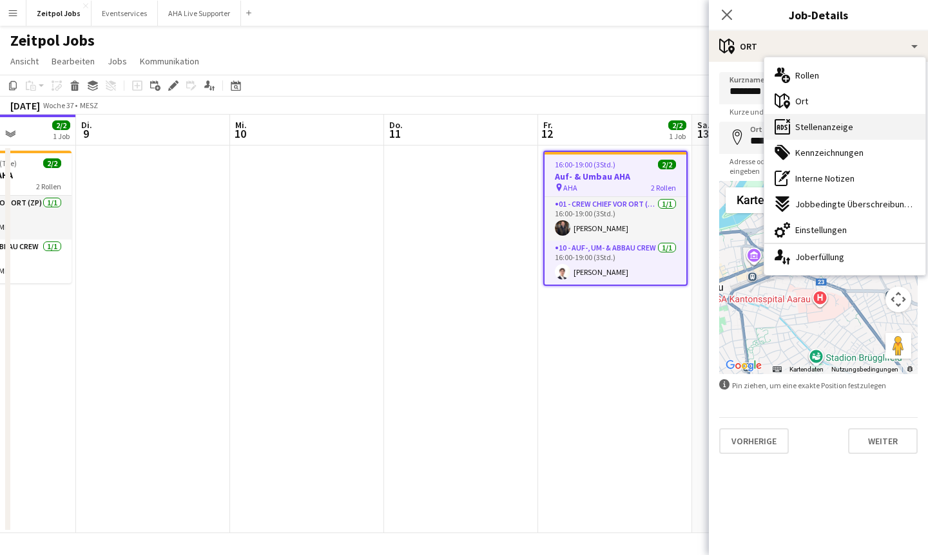
click at [576, 123] on span "Stellenanzeige" at bounding box center [824, 127] width 58 height 12
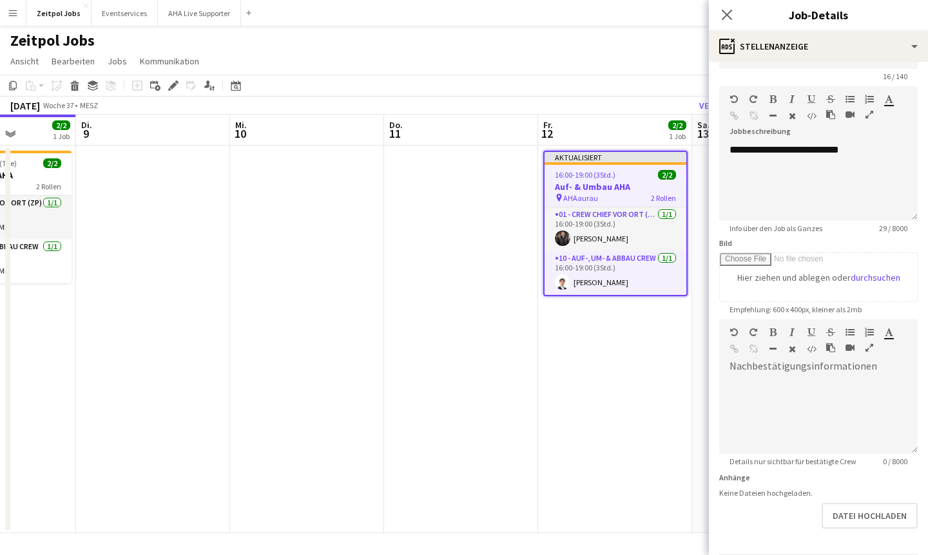
scroll to position [38, 0]
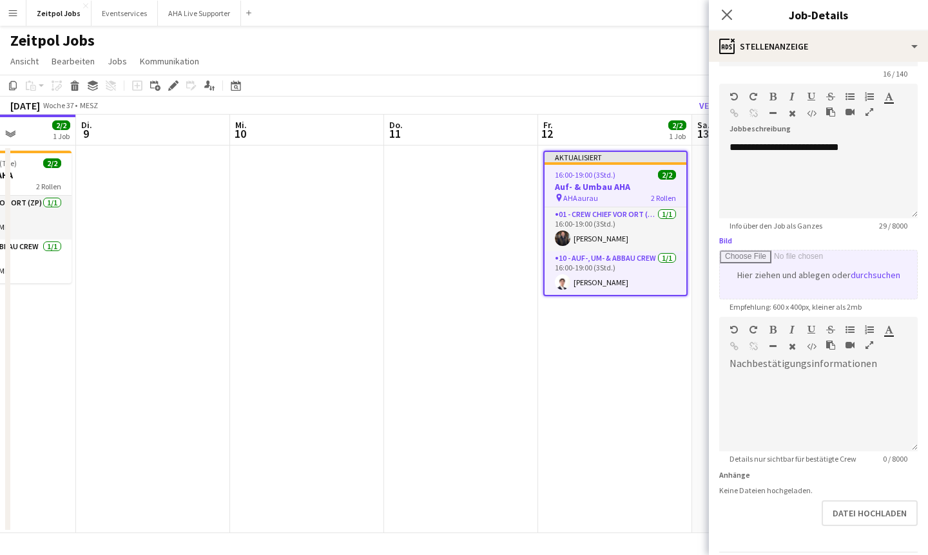
click at [576, 276] on input "Bild" at bounding box center [817, 275] width 197 height 48
